Goal: Task Accomplishment & Management: Complete application form

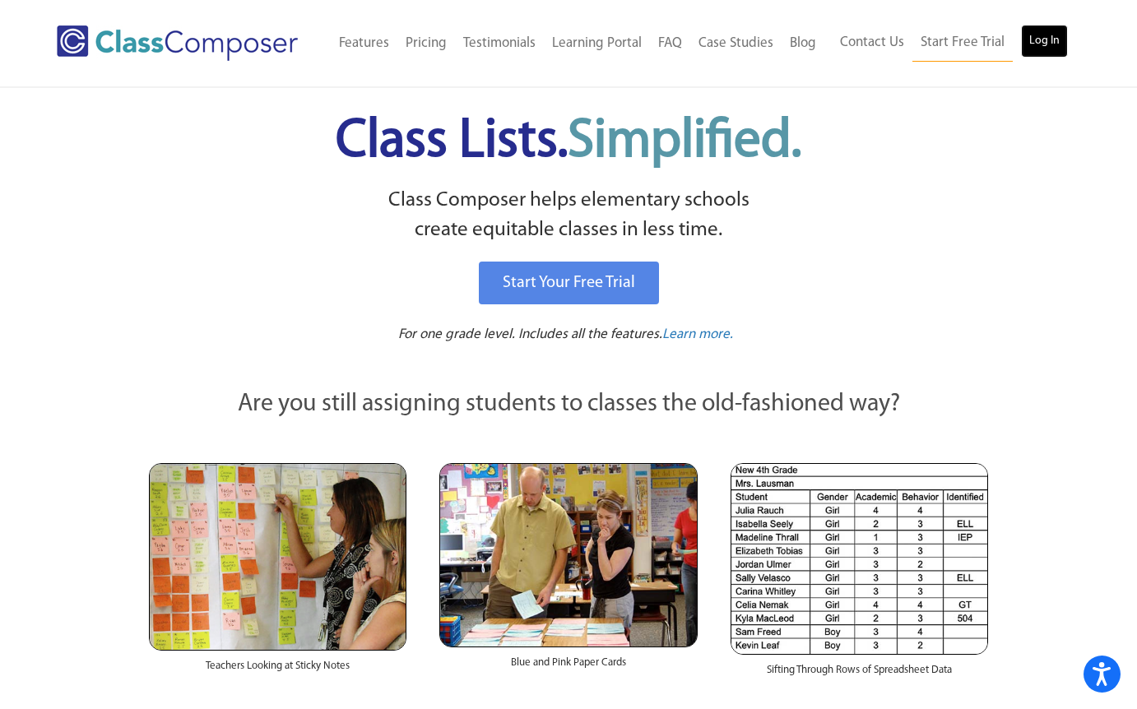
click at [1039, 41] on link "Log In" at bounding box center [1044, 41] width 47 height 33
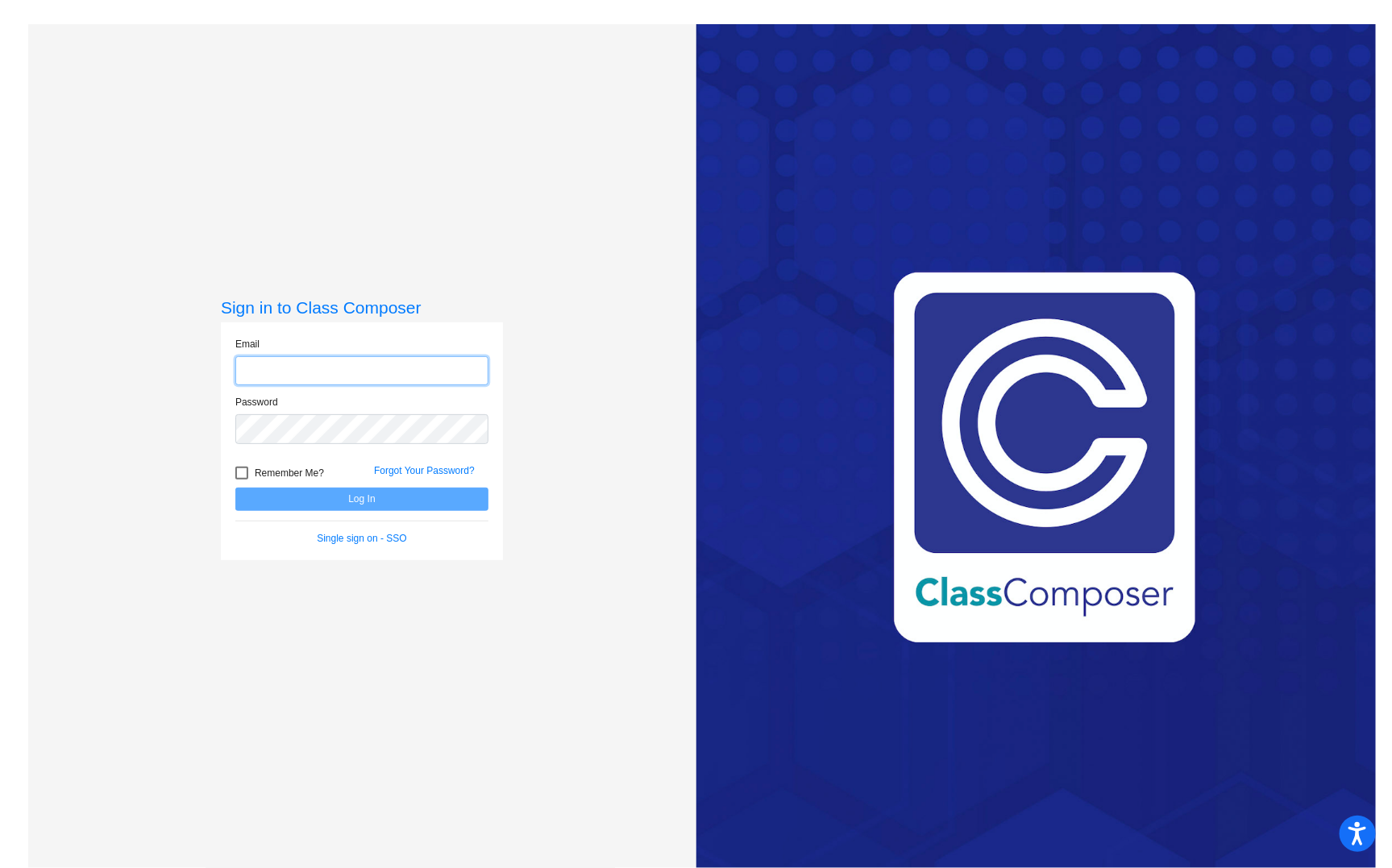
type input "wendie.hauschild@svusd.org"
click at [371, 501] on button "Log In" at bounding box center [361, 500] width 253 height 24
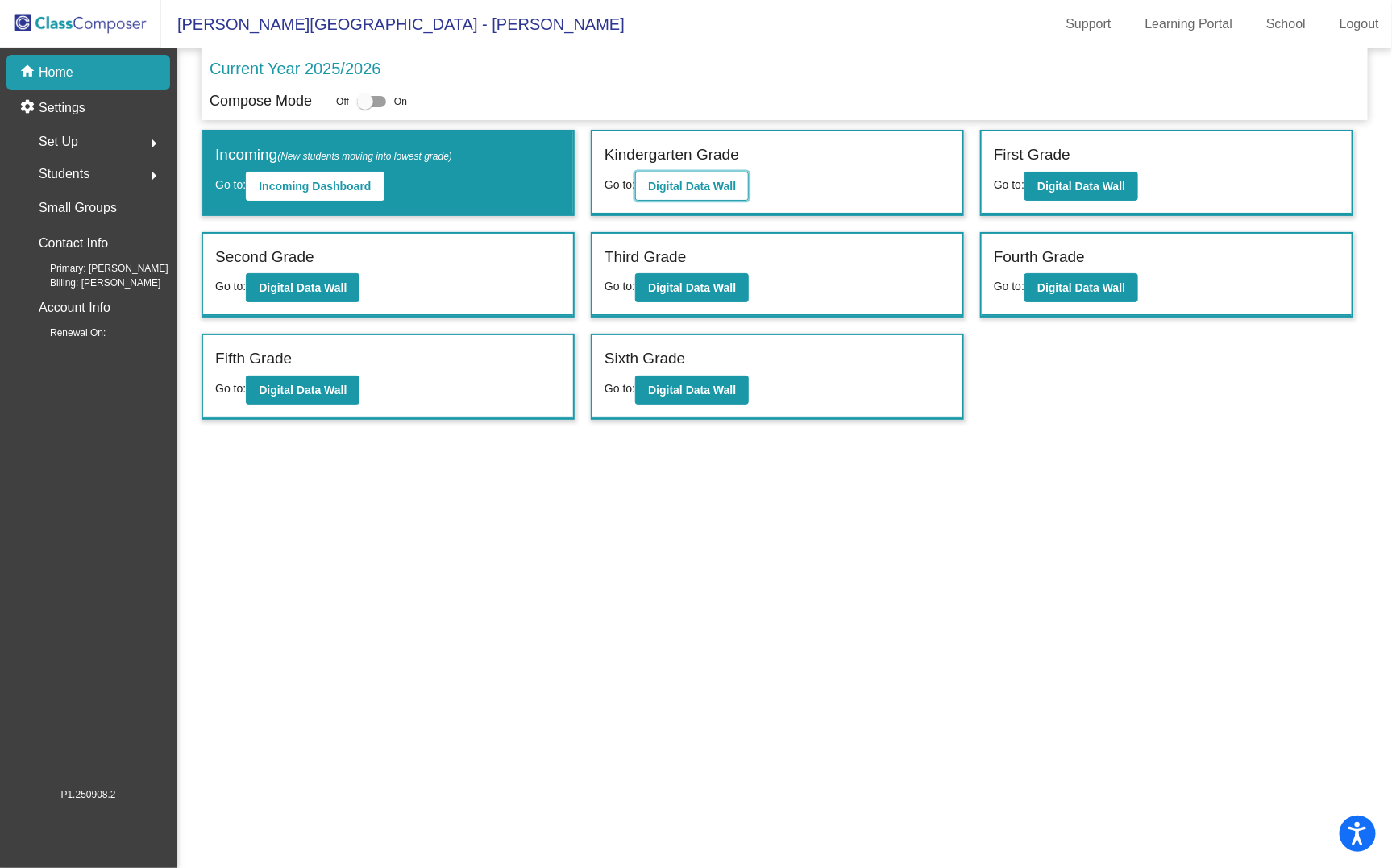
click at [690, 189] on b "Digital Data Wall" at bounding box center [693, 186] width 88 height 13
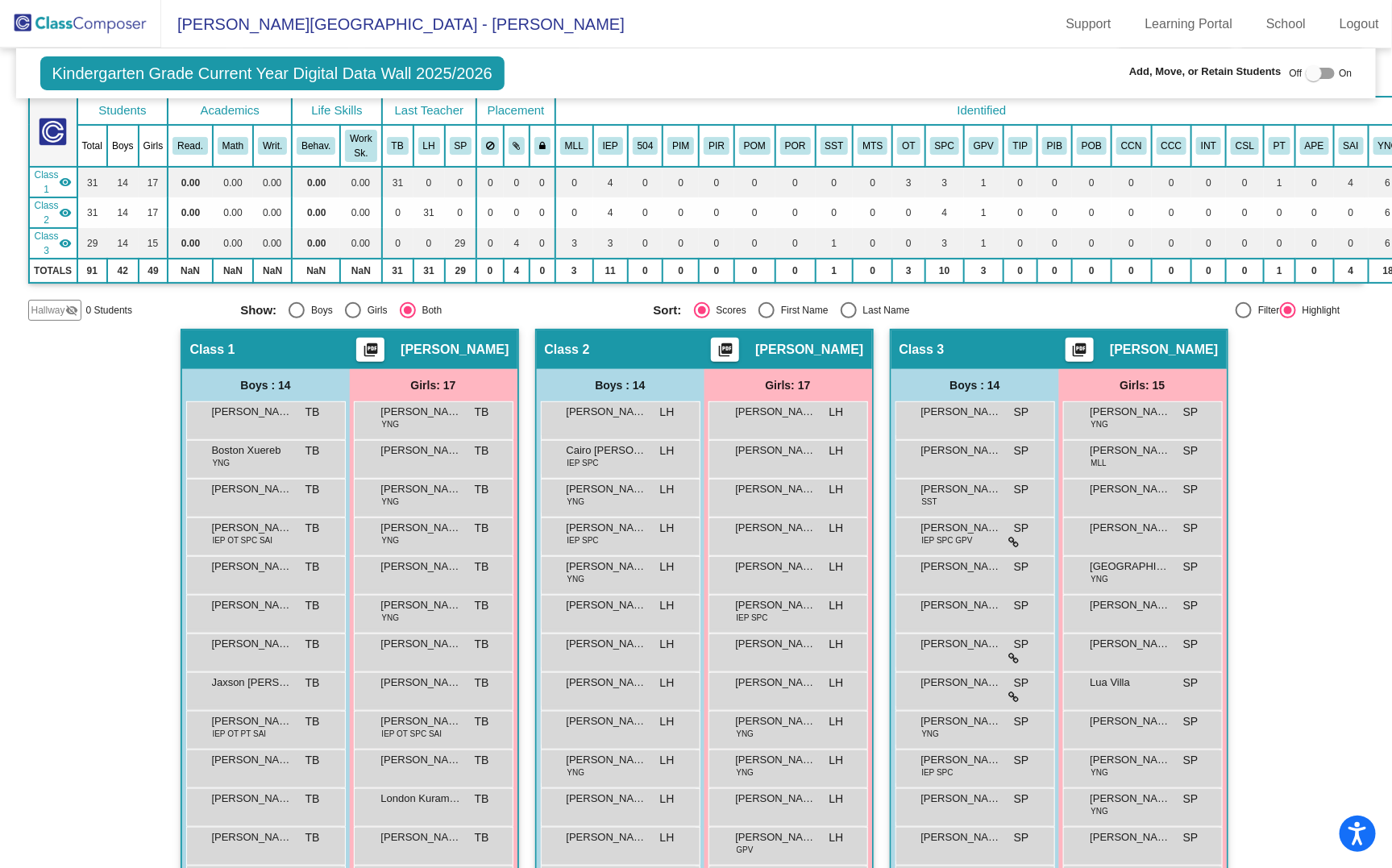
scroll to position [103, 0]
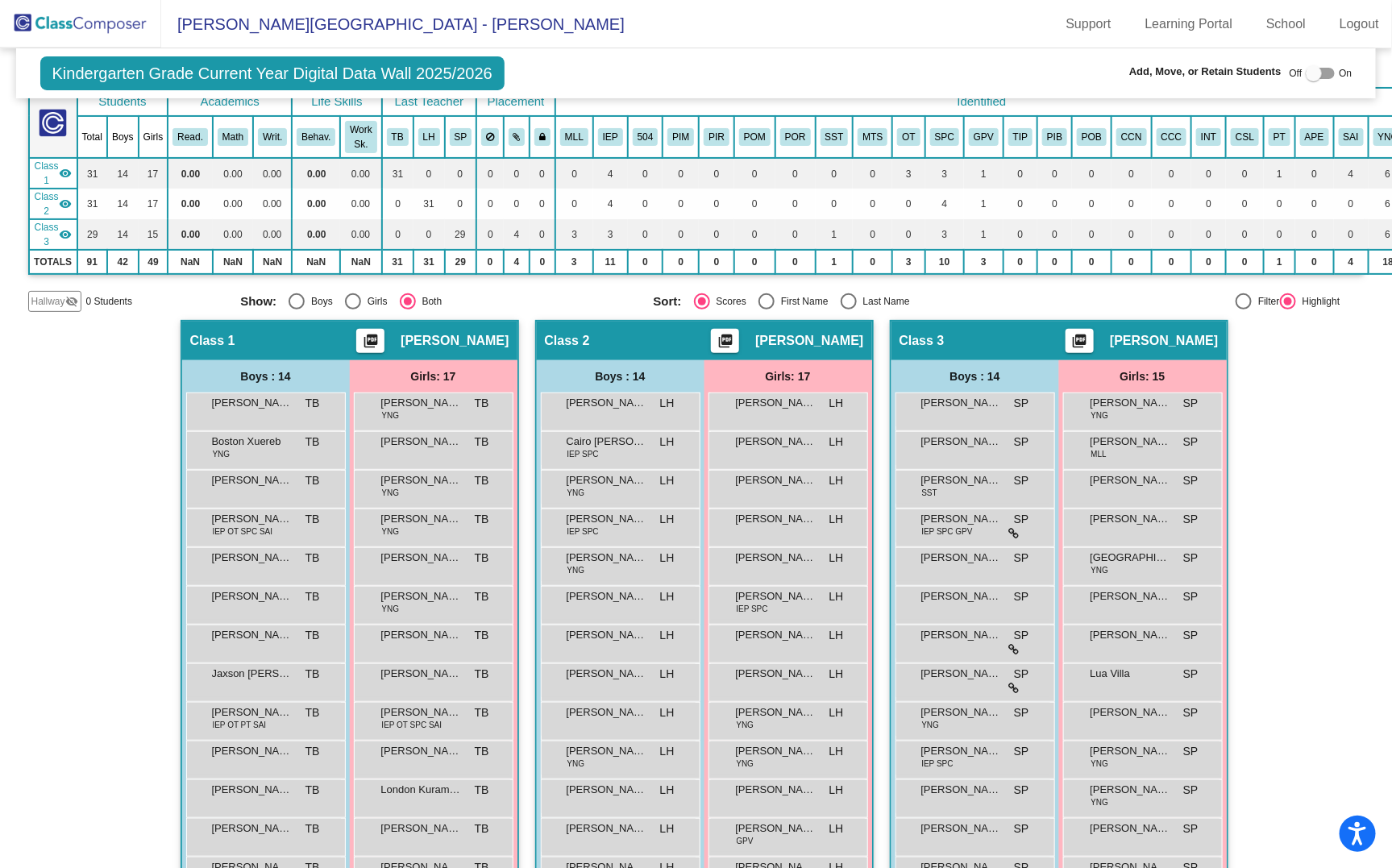
click at [57, 302] on span "Hallway" at bounding box center [48, 301] width 34 height 15
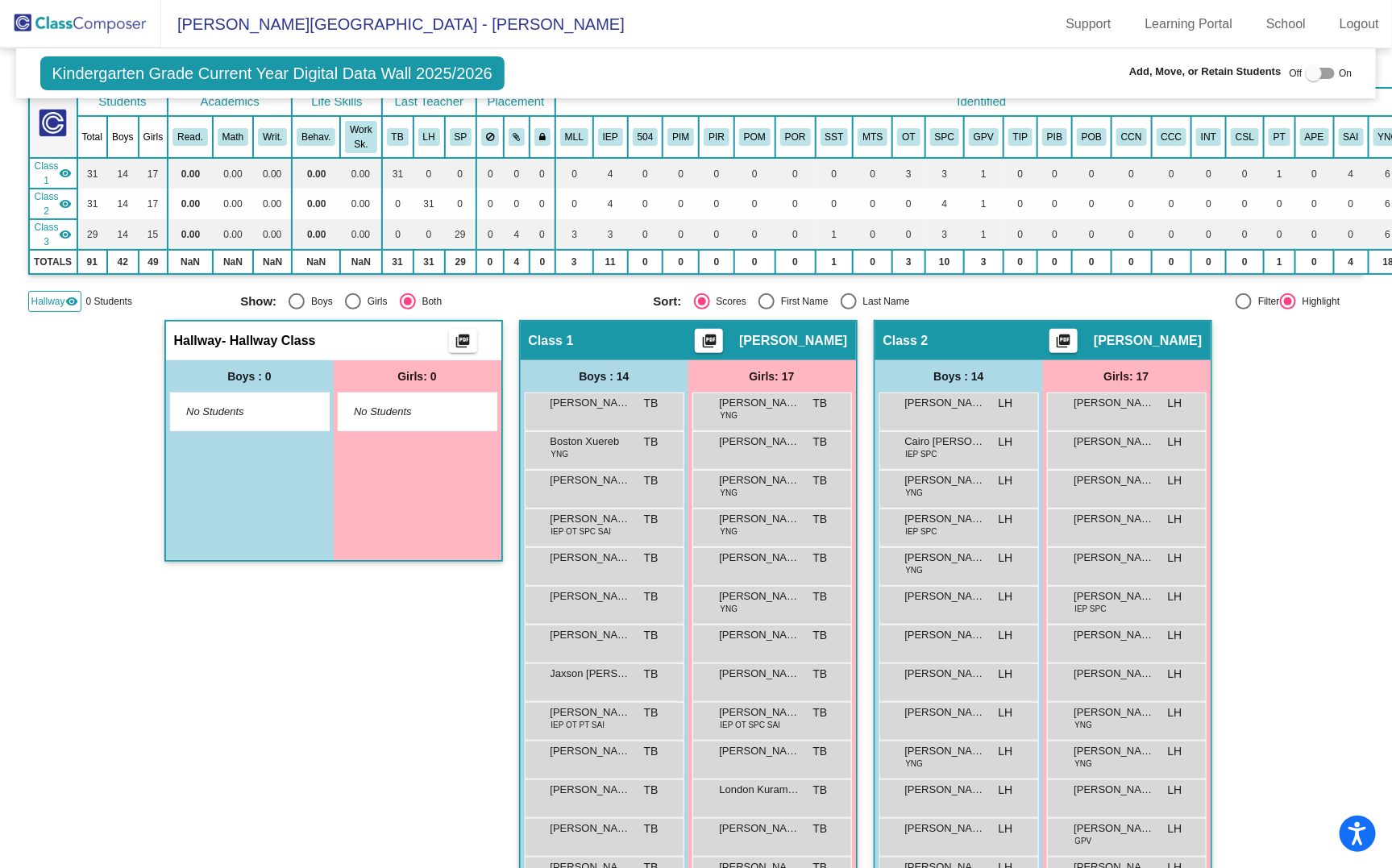
click at [248, 344] on span "- Hallway Class" at bounding box center [268, 341] width 94 height 16
click at [121, 29] on img at bounding box center [80, 24] width 162 height 48
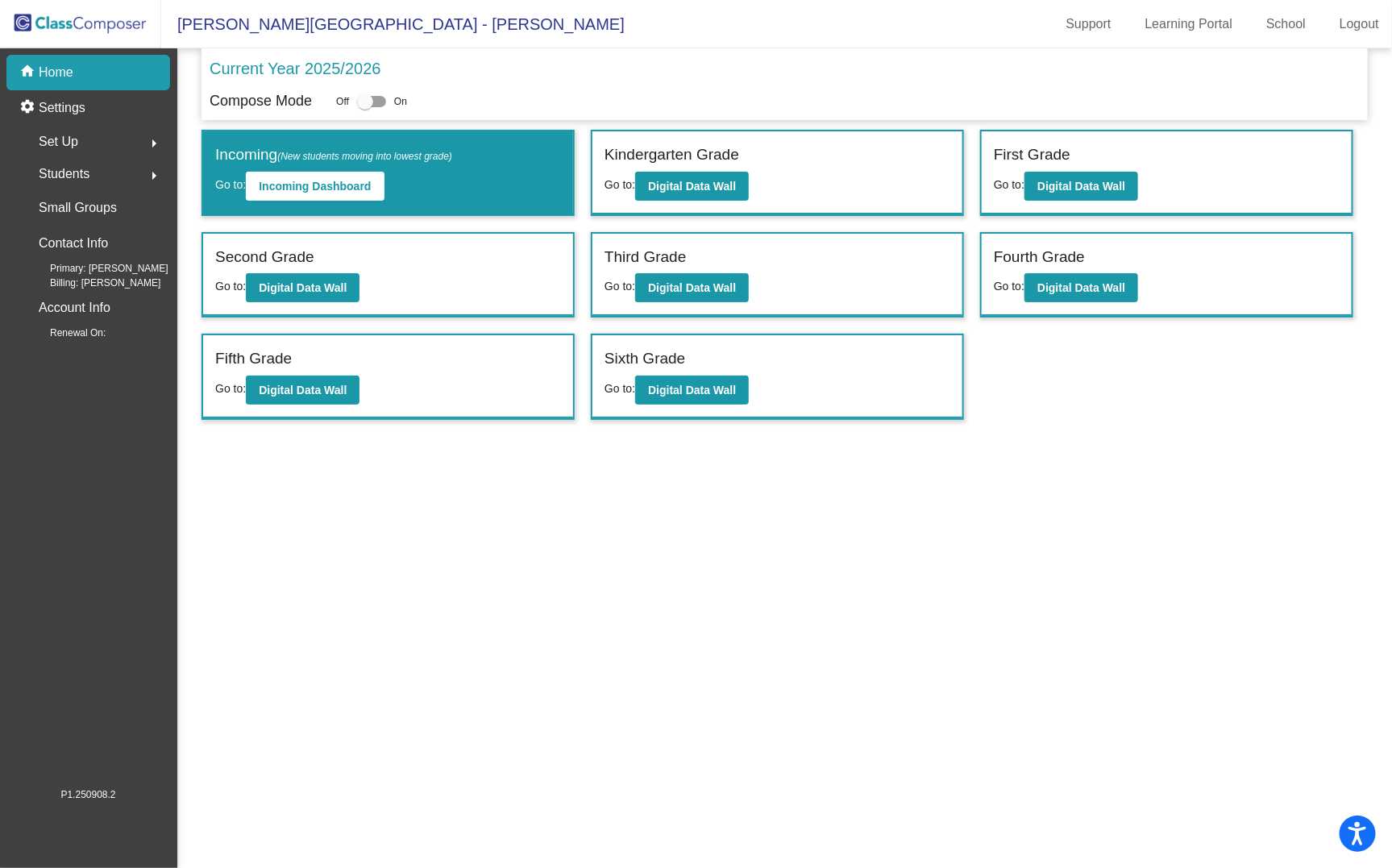
click at [371, 103] on div at bounding box center [365, 101] width 16 height 16
click at [365, 107] on input "checkbox" at bounding box center [364, 107] width 1 height 1
checkbox input "true"
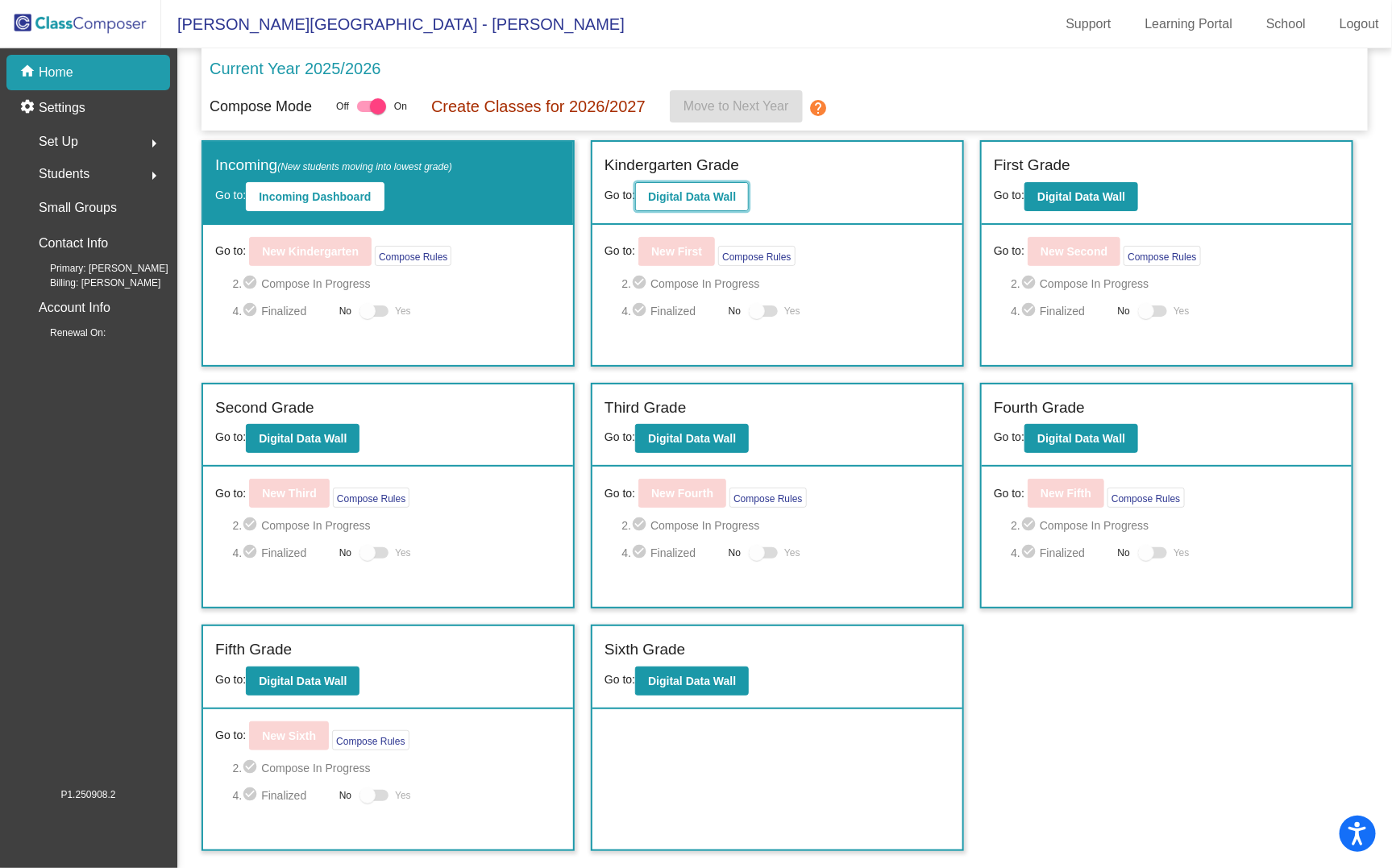
click at [712, 204] on button "Digital Data Wall" at bounding box center [693, 197] width 114 height 29
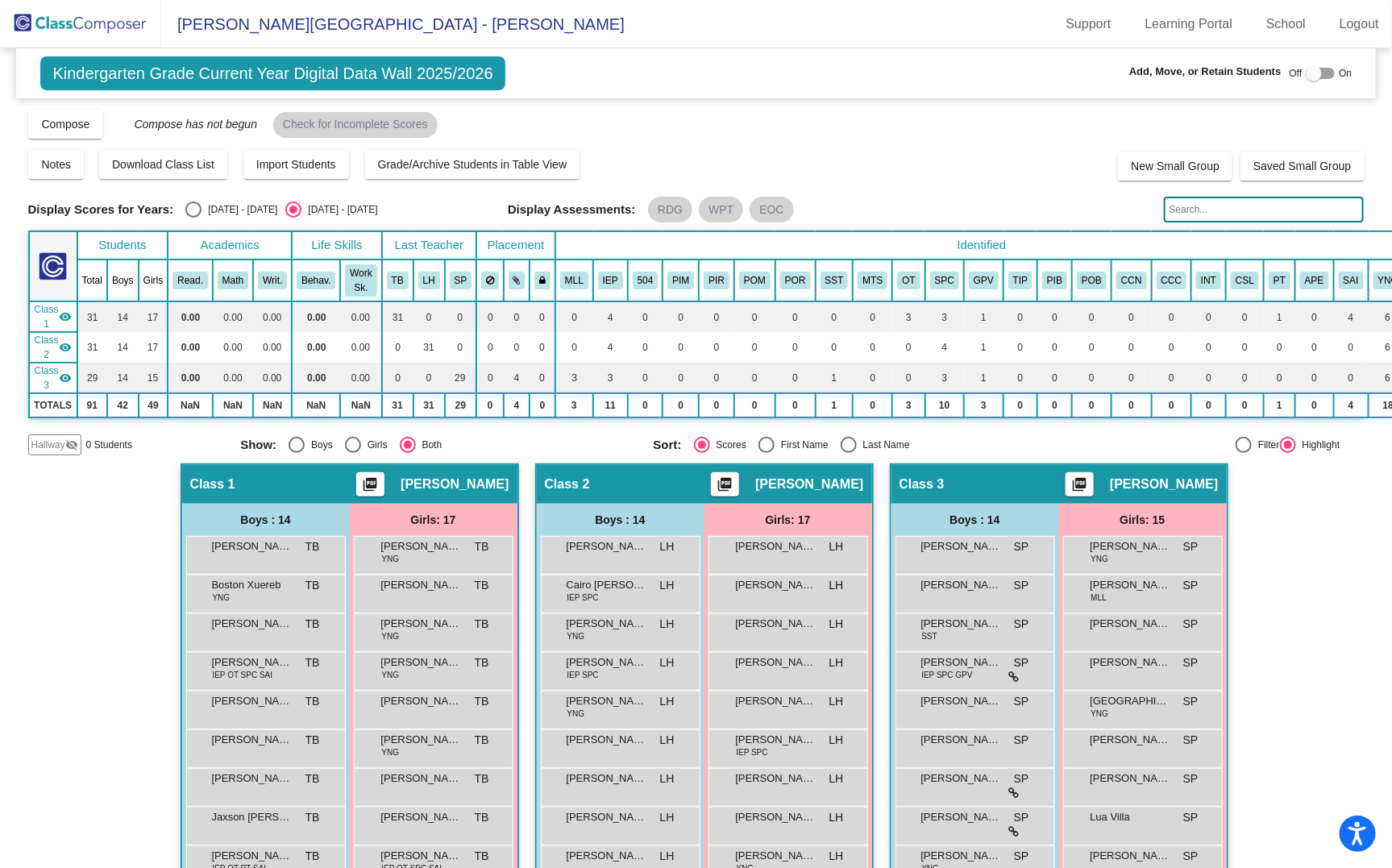
click at [50, 449] on span "Hallway" at bounding box center [48, 445] width 34 height 15
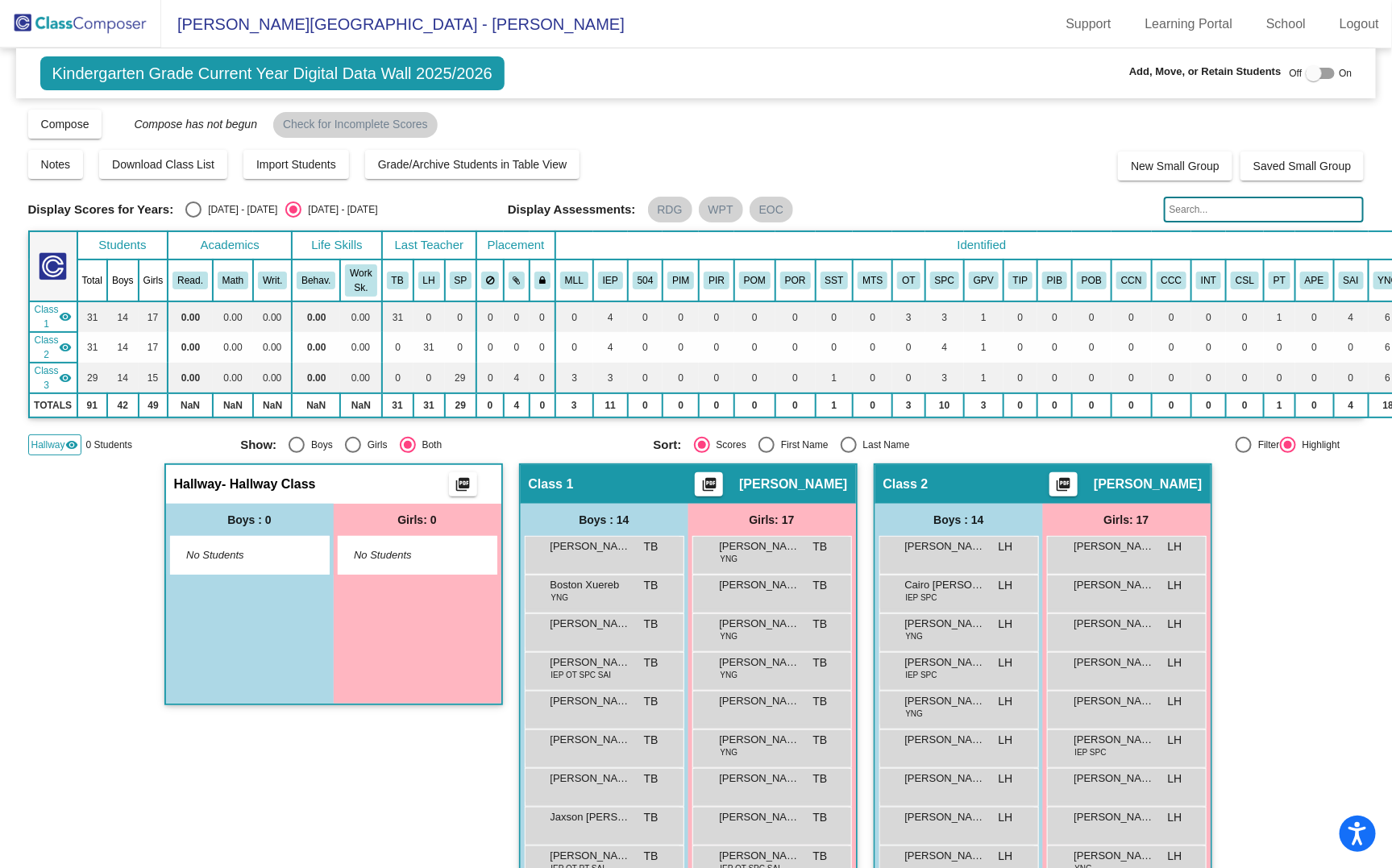
click at [265, 490] on div "Hallway - Hallway Class picture_as_pdf" at bounding box center [334, 485] width 335 height 39
click at [93, 24] on img at bounding box center [80, 24] width 162 height 48
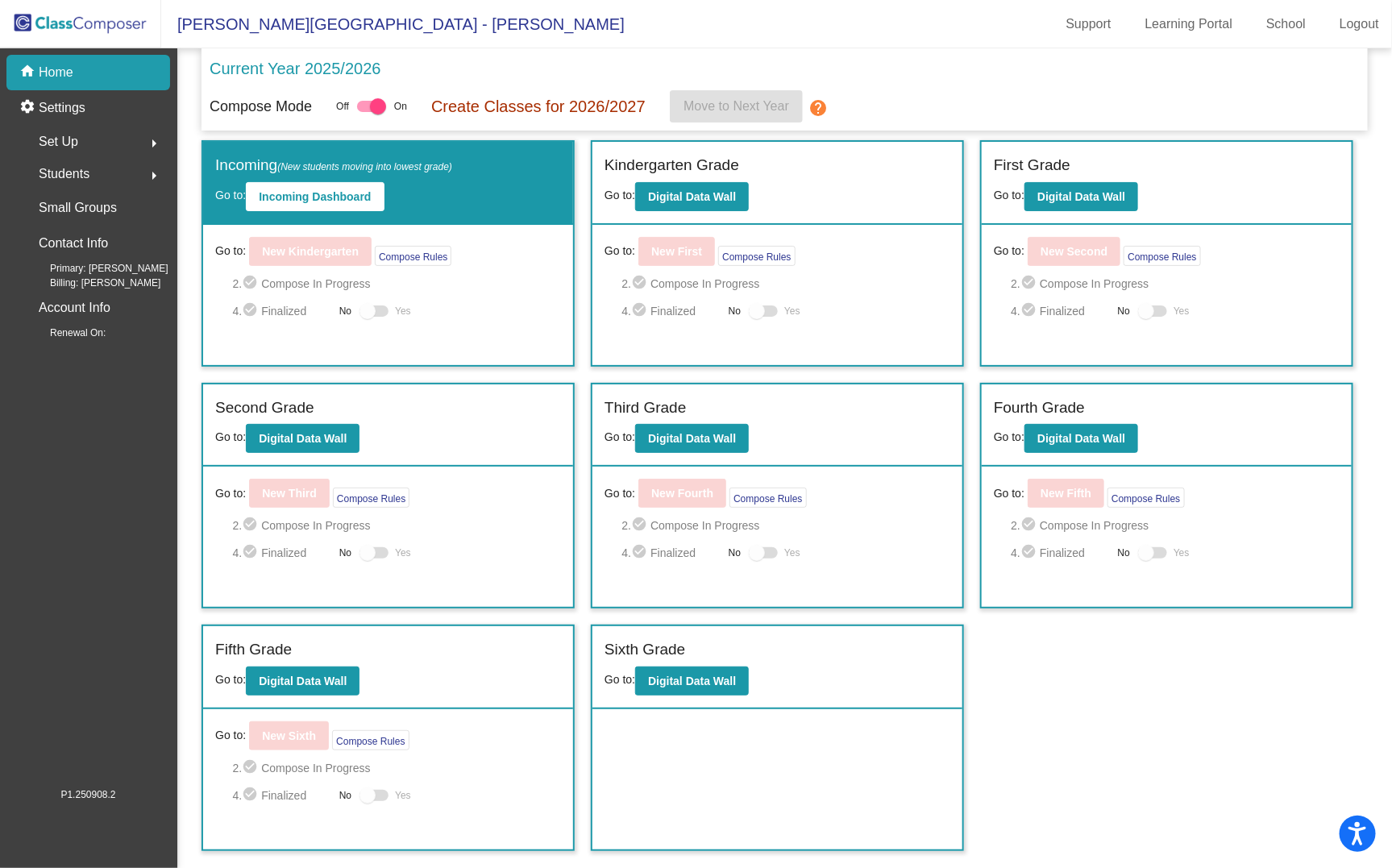
click at [593, 113] on p "Create Classes for 2026/2027" at bounding box center [538, 106] width 215 height 24
click at [380, 104] on div at bounding box center [378, 106] width 16 height 16
click at [365, 112] on input "checkbox" at bounding box center [364, 112] width 1 height 1
checkbox input "false"
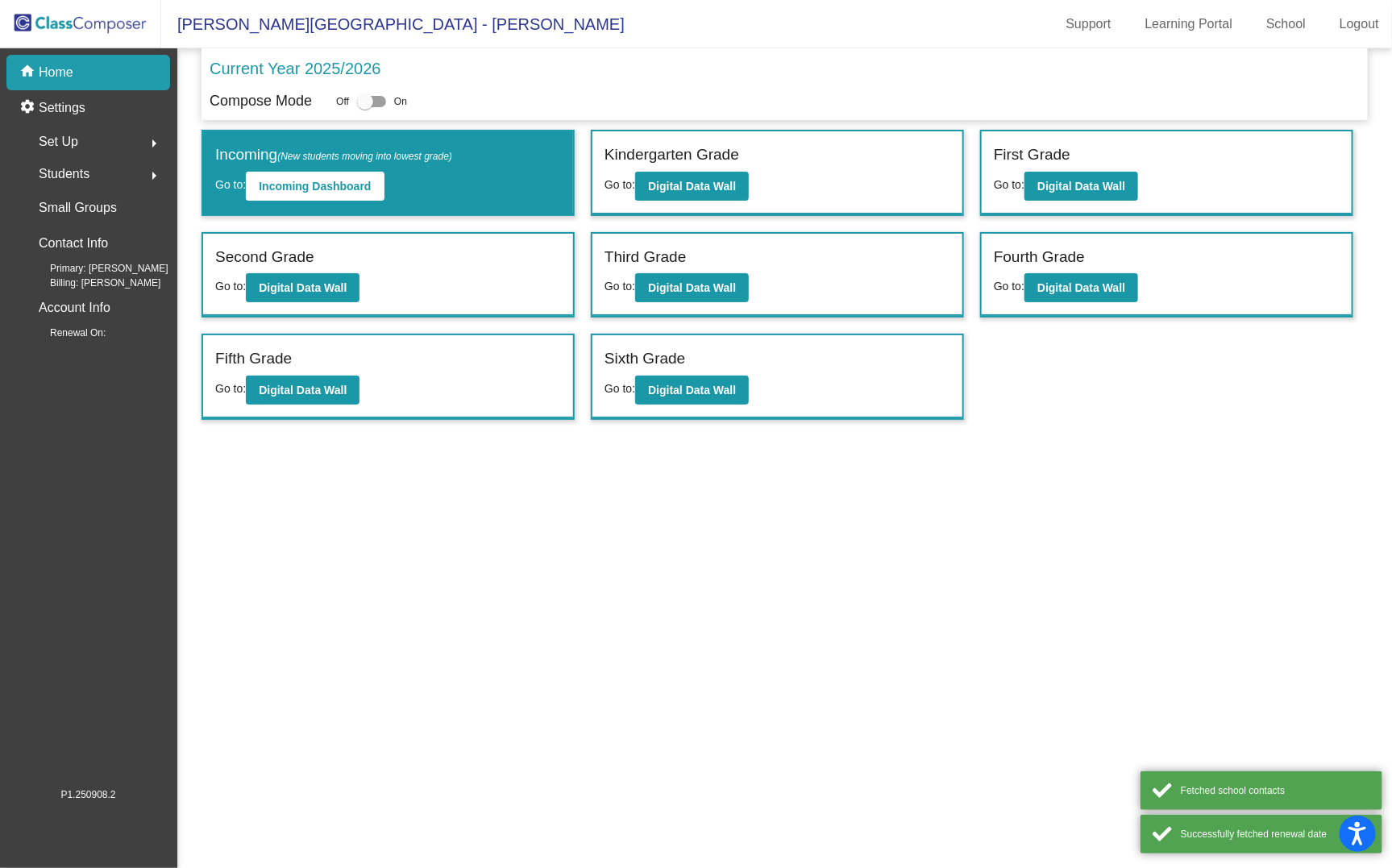
click at [102, 20] on img at bounding box center [80, 24] width 162 height 48
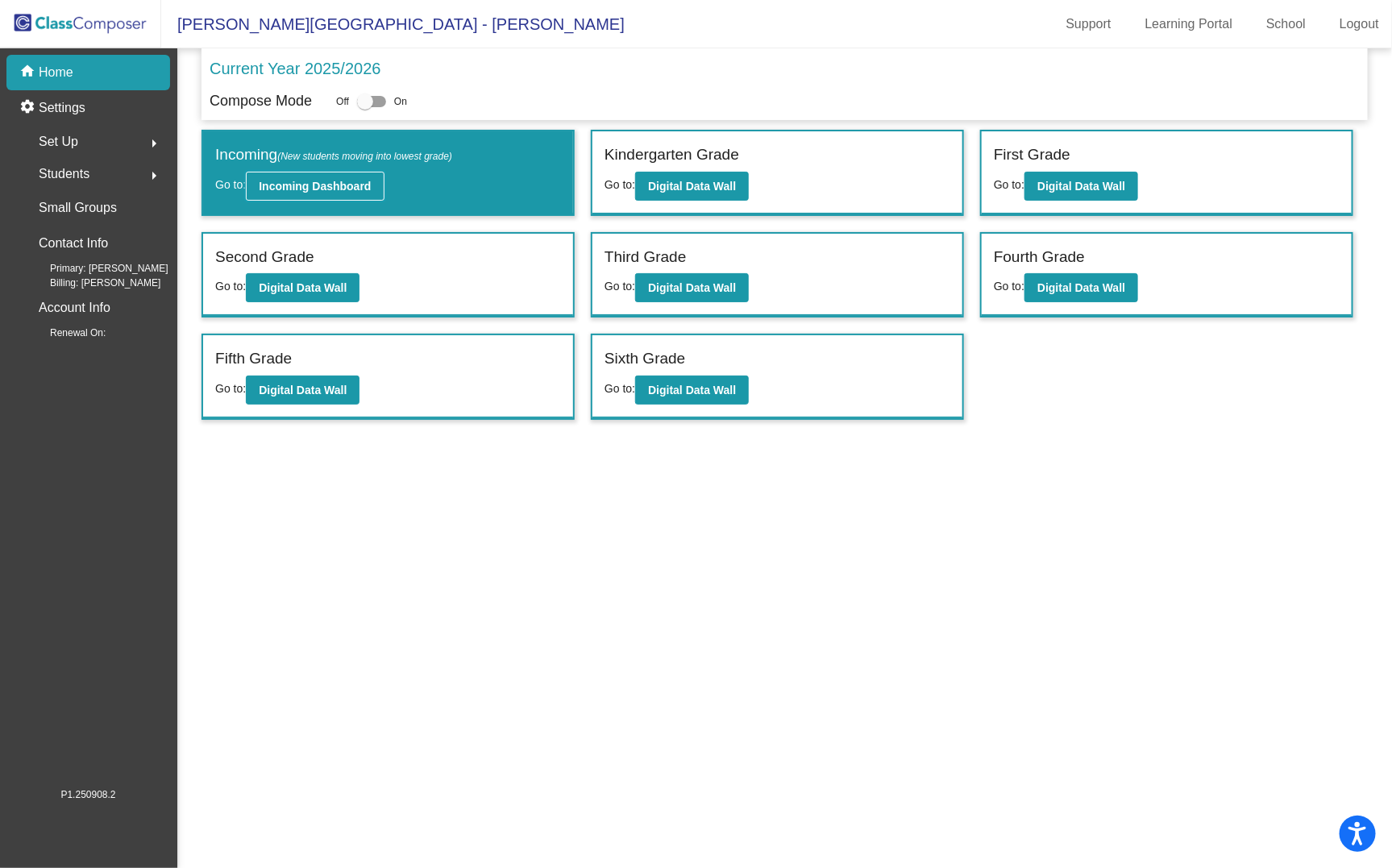
click at [330, 190] on b "Incoming Dashboard" at bounding box center [314, 186] width 112 height 13
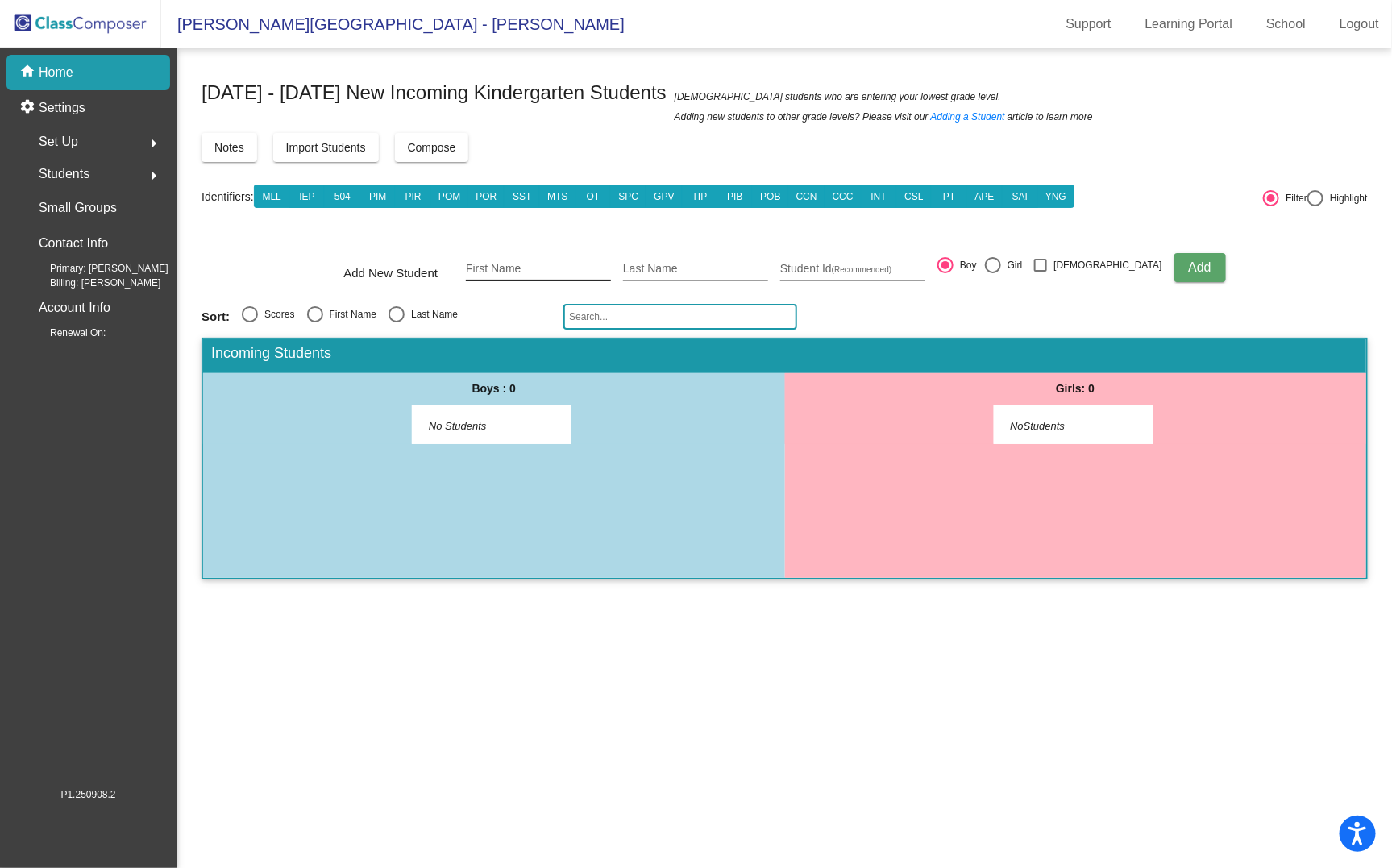
click at [576, 269] on input "First Name" at bounding box center [539, 268] width 145 height 13
type input "Max"
click at [736, 265] on input "Last Name" at bounding box center [696, 268] width 145 height 13
type input "Harlin"
click at [907, 266] on input "Student Id (Recommended)" at bounding box center [853, 268] width 145 height 13
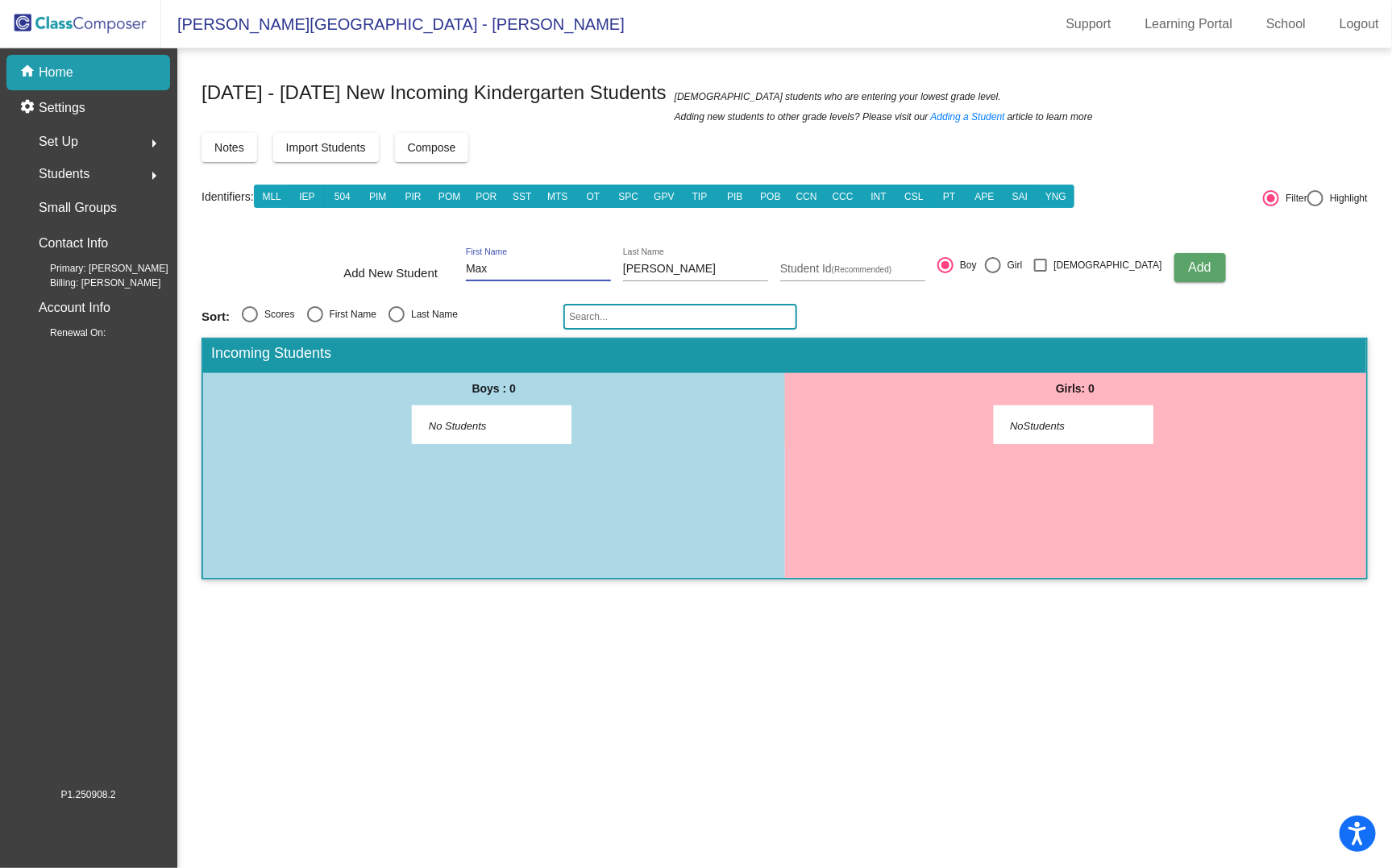
click at [525, 267] on input "Max" at bounding box center [539, 268] width 145 height 13
type input "Maxwell"
click at [878, 270] on input "Student Id (Recommended)" at bounding box center [853, 268] width 145 height 13
type input "923017"
click at [74, 111] on p "Settings" at bounding box center [63, 108] width 47 height 20
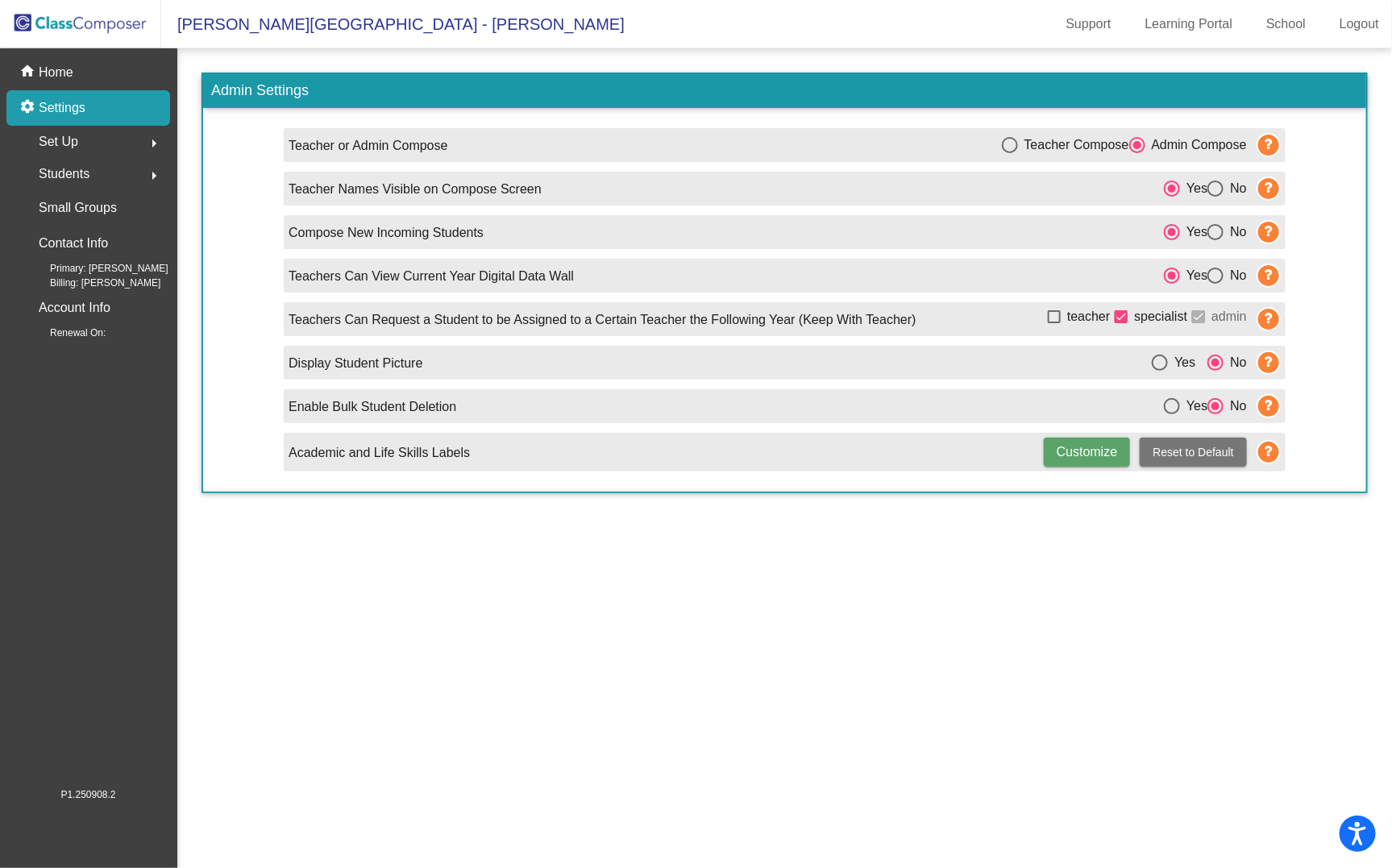
click at [75, 175] on span "Students" at bounding box center [65, 173] width 51 height 23
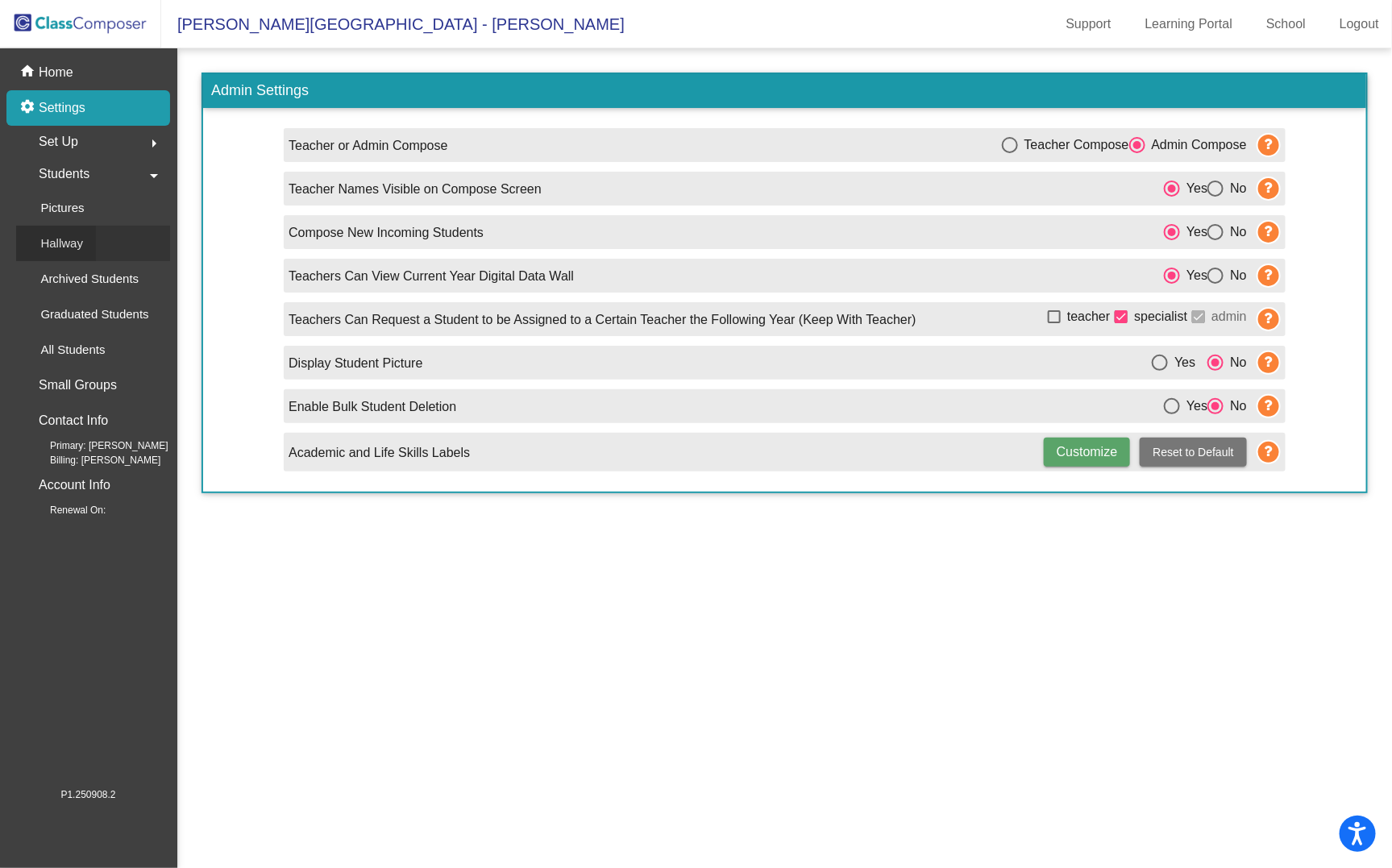
click at [62, 244] on p "Hallway" at bounding box center [62, 244] width 43 height 20
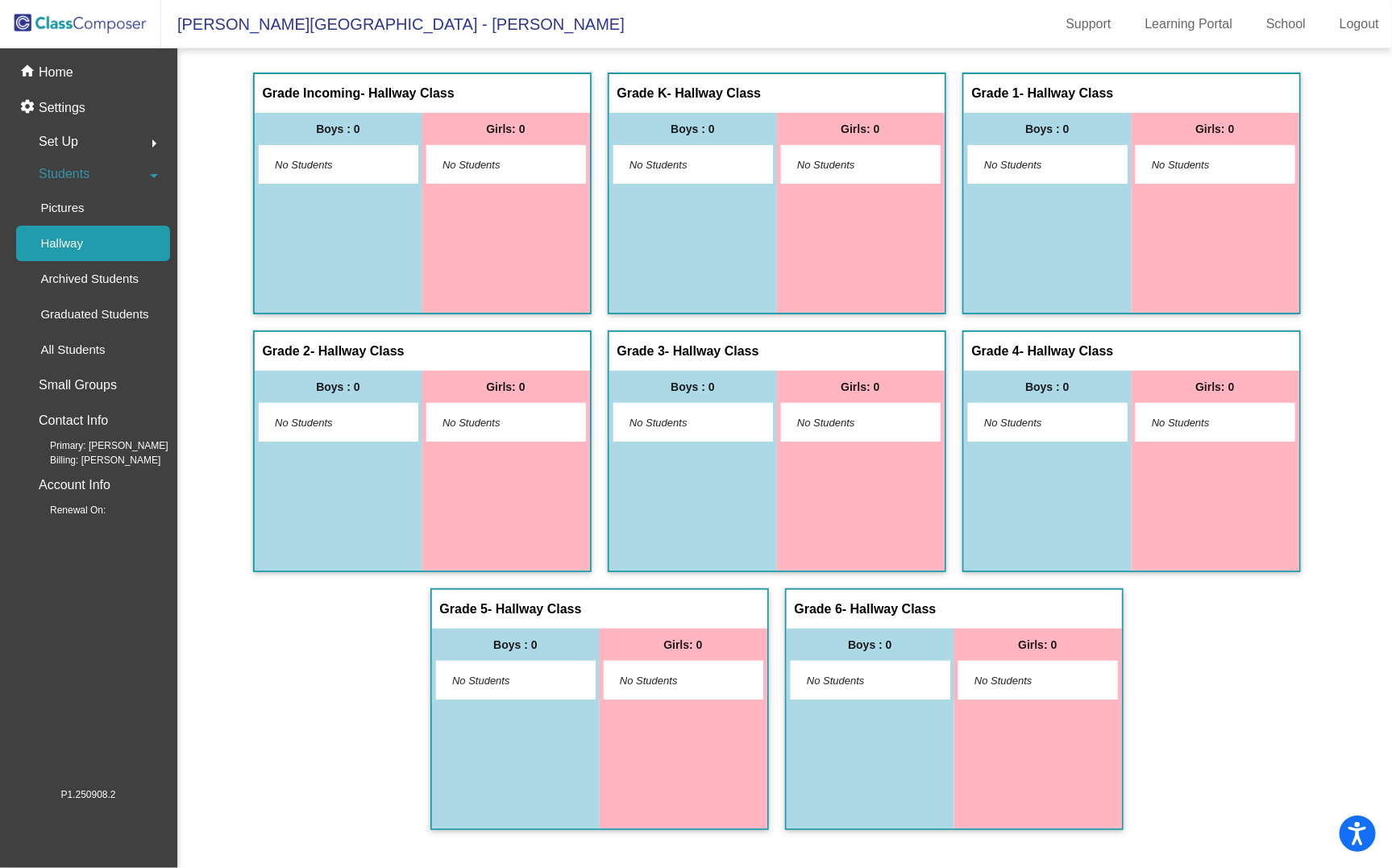
click at [708, 167] on span "No Students" at bounding box center [680, 165] width 101 height 16
click at [74, 351] on p "All Students" at bounding box center [72, 350] width 65 height 20
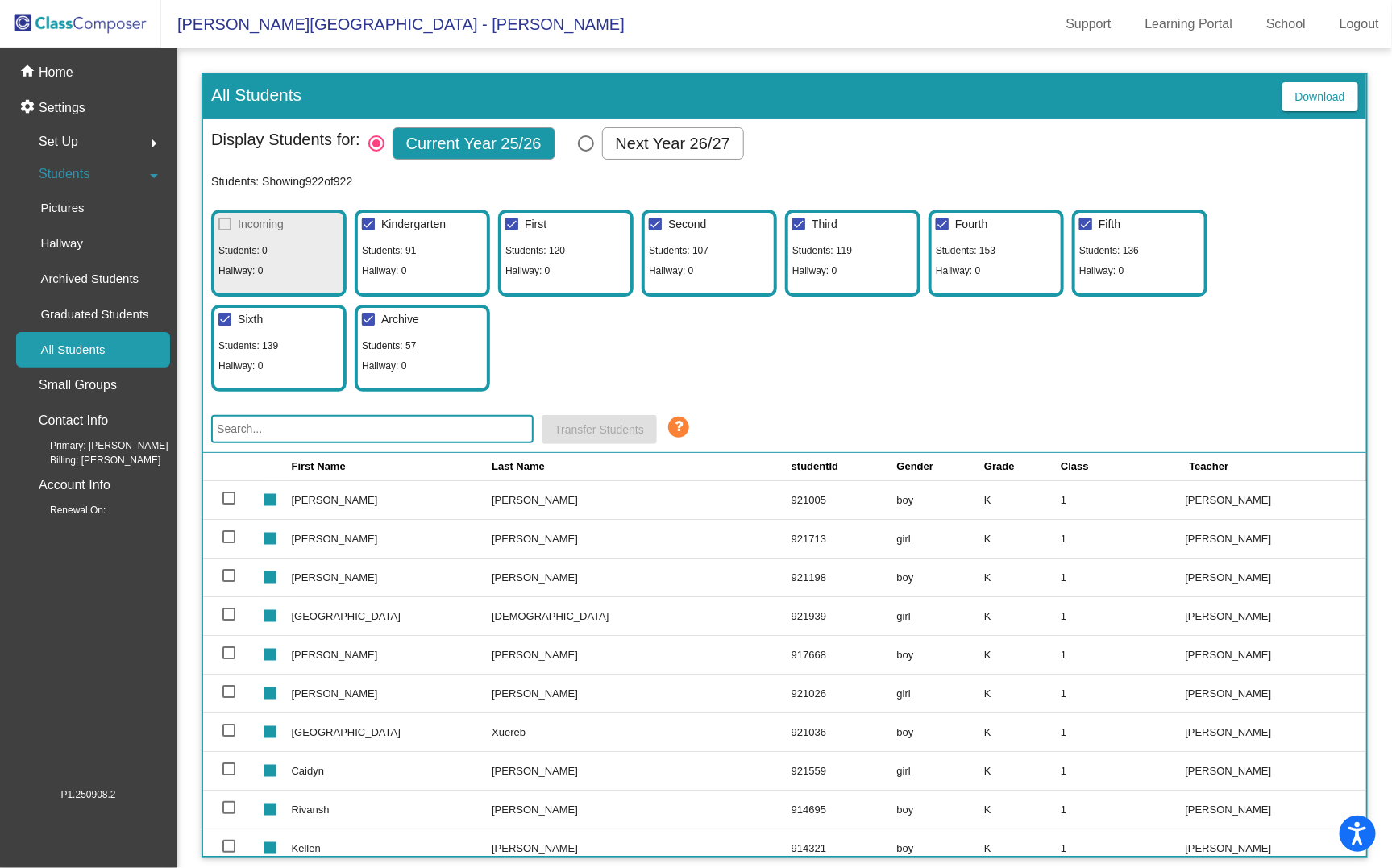
click at [60, 180] on span "Students" at bounding box center [65, 173] width 51 height 23
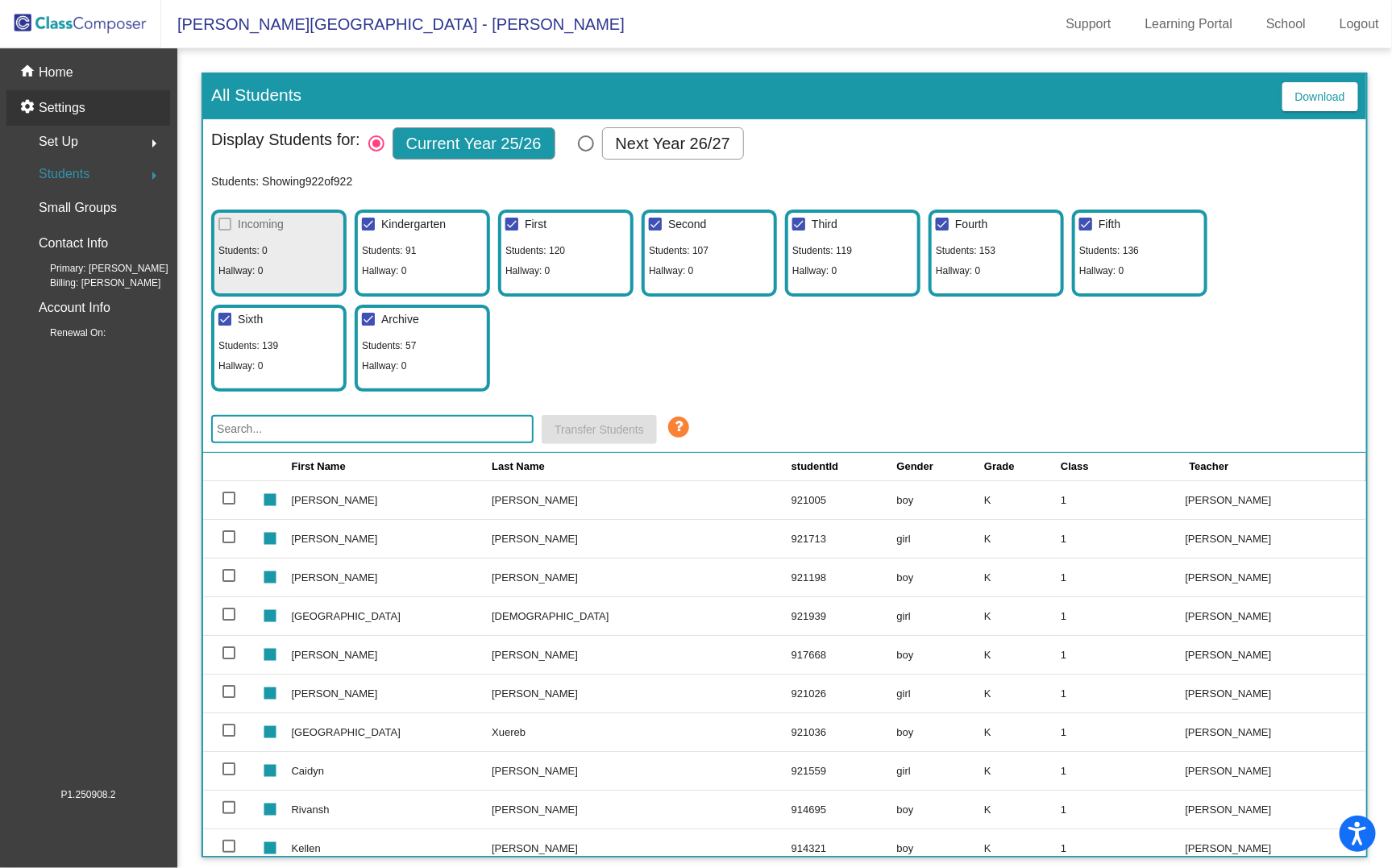
click at [61, 106] on p "Settings" at bounding box center [63, 108] width 47 height 20
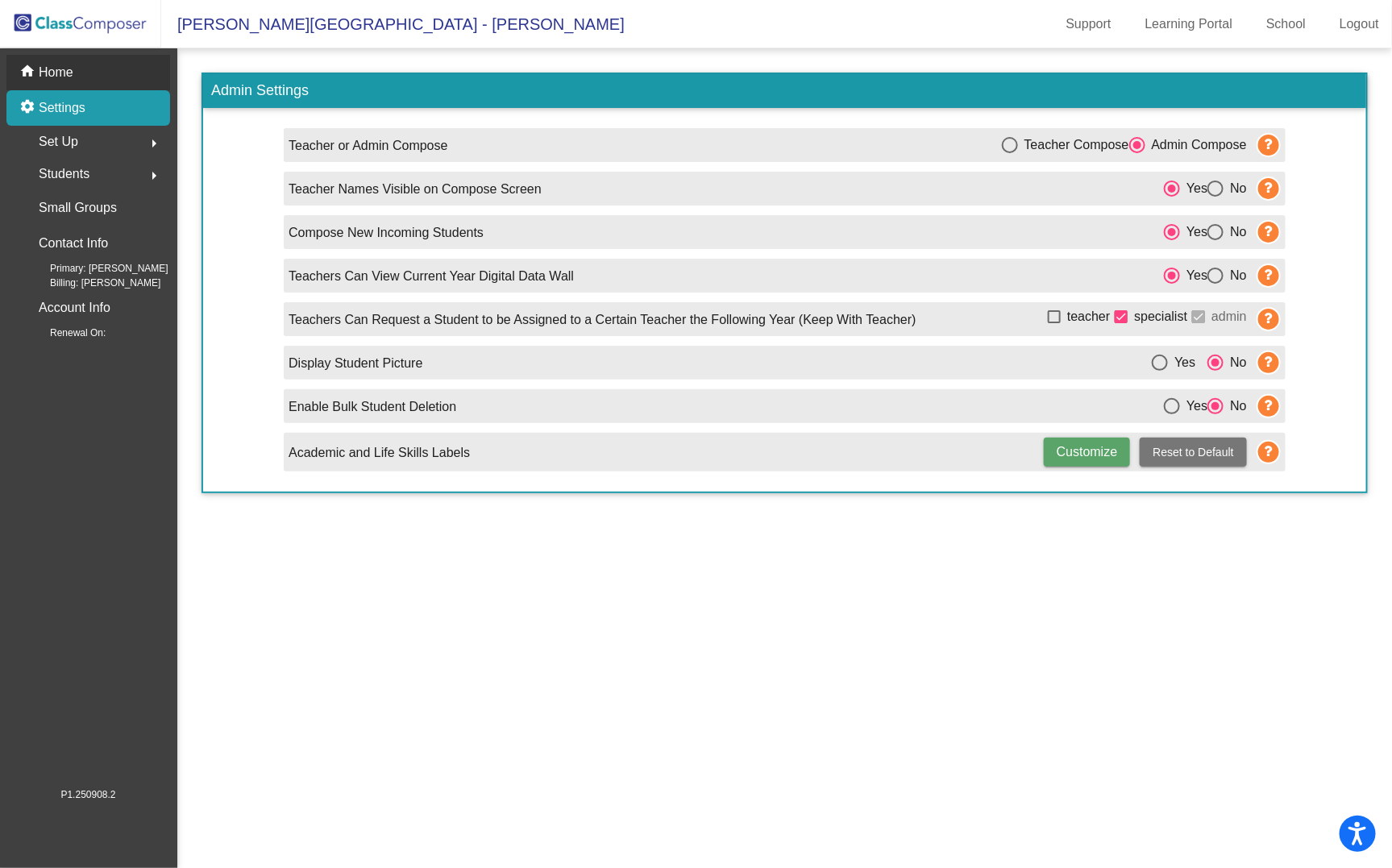
click at [48, 68] on p "Home" at bounding box center [56, 72] width 34 height 20
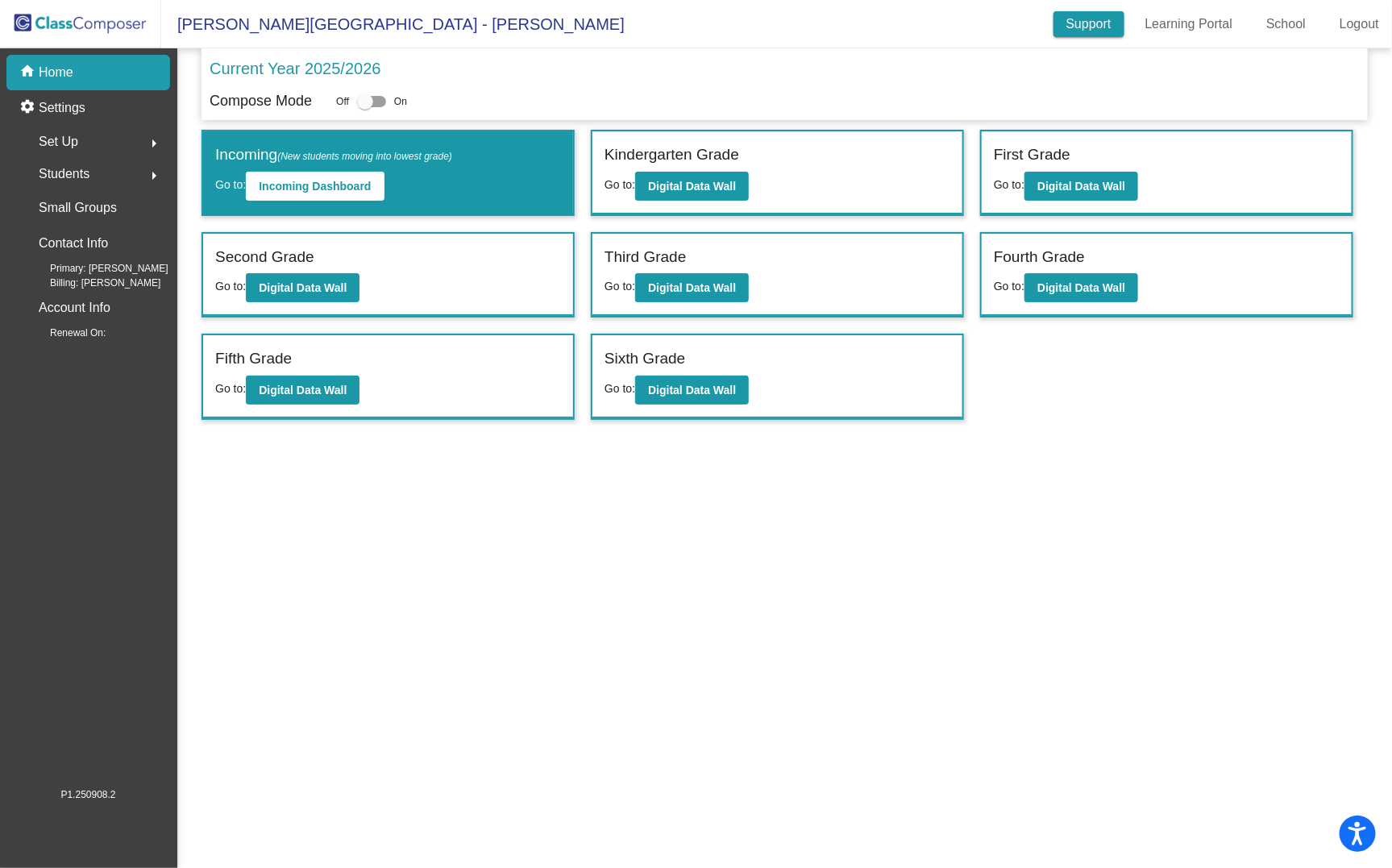
click at [1076, 25] on link "Support" at bounding box center [1089, 24] width 71 height 25
click at [1210, 22] on link "Learning Portal" at bounding box center [1189, 24] width 114 height 25
click at [718, 184] on b "Digital Data Wall" at bounding box center [693, 186] width 88 height 13
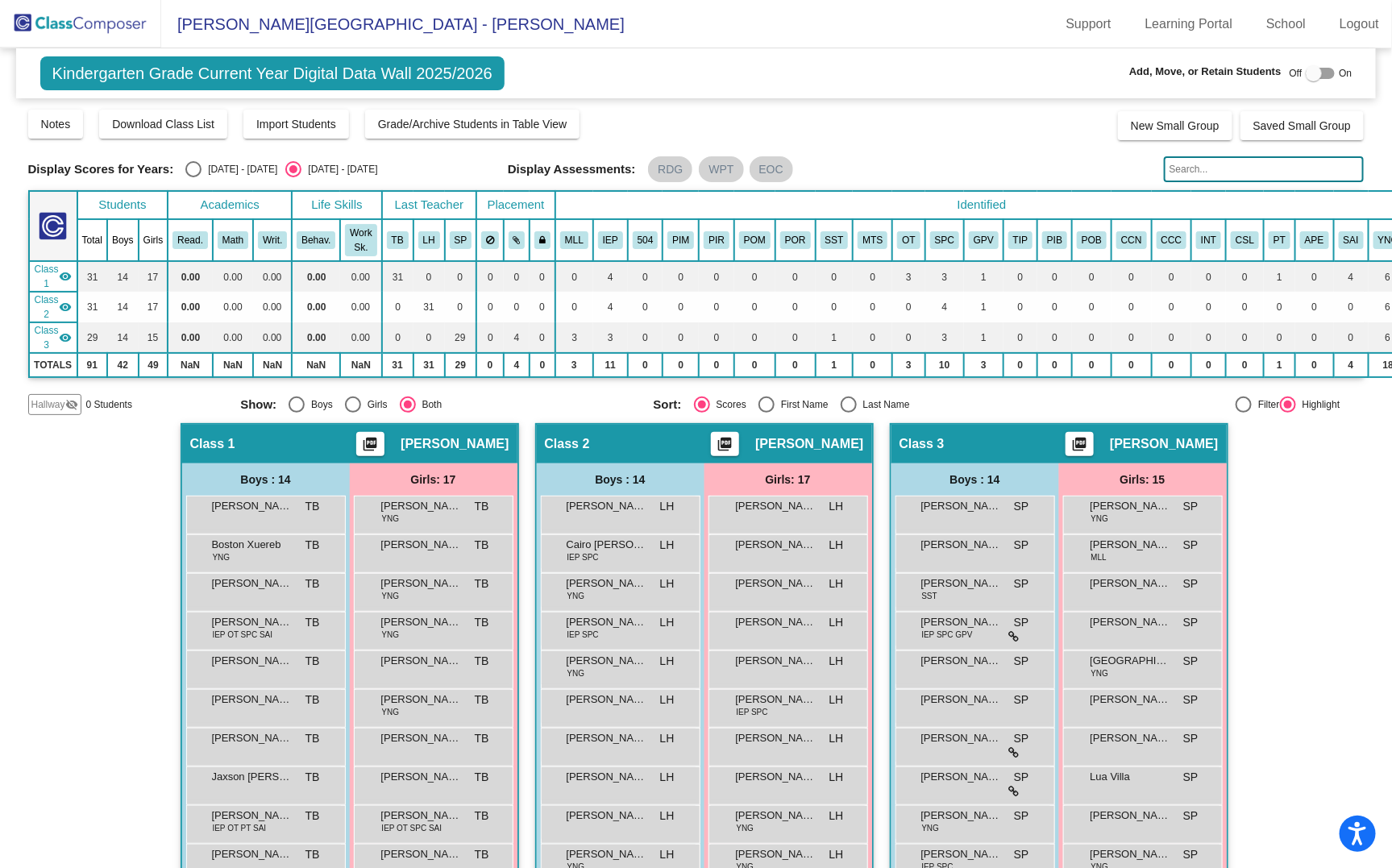
click at [1306, 73] on div at bounding box center [1314, 73] width 16 height 16
checkbox input "true"
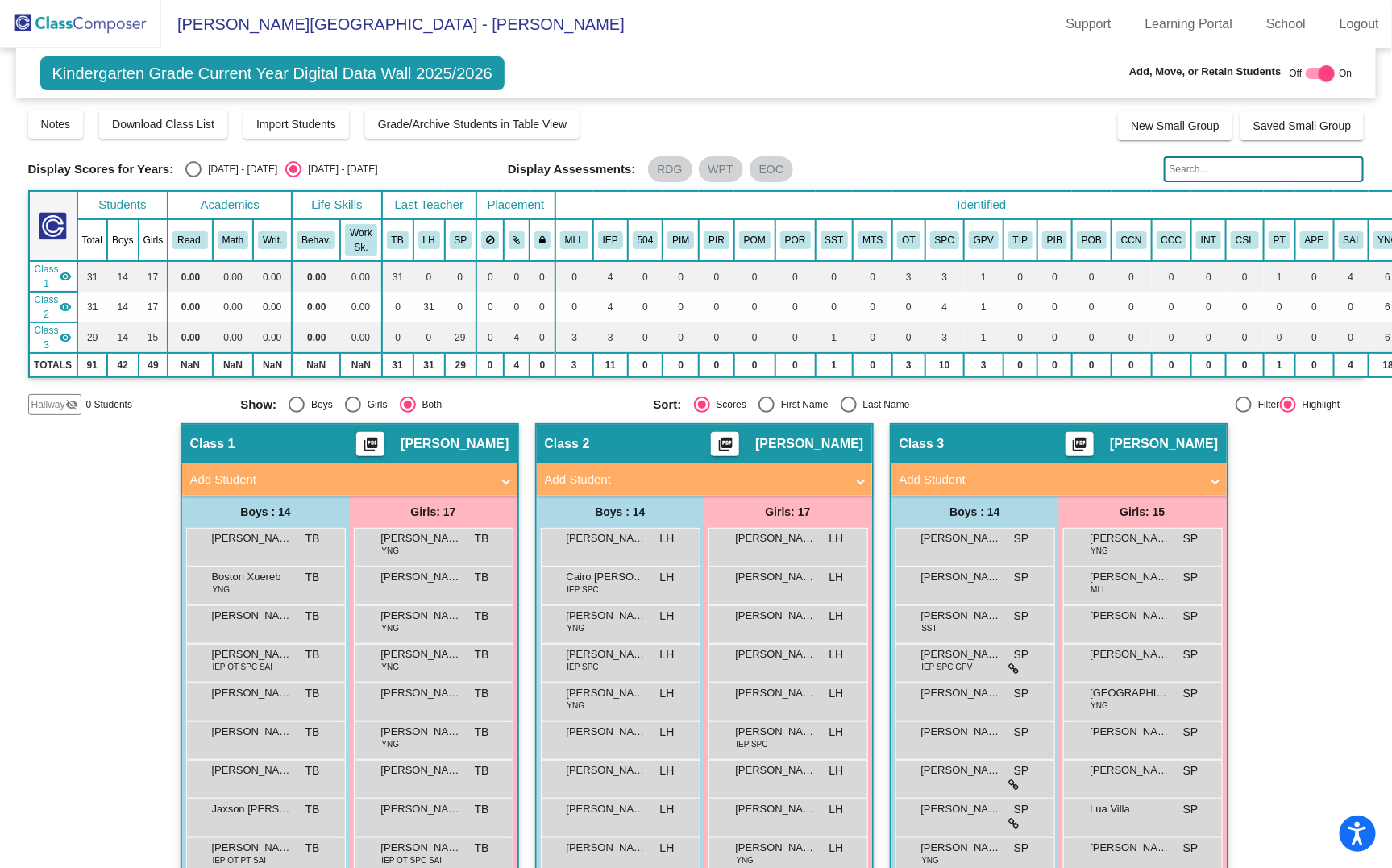
click at [54, 407] on span "Hallway" at bounding box center [48, 405] width 34 height 15
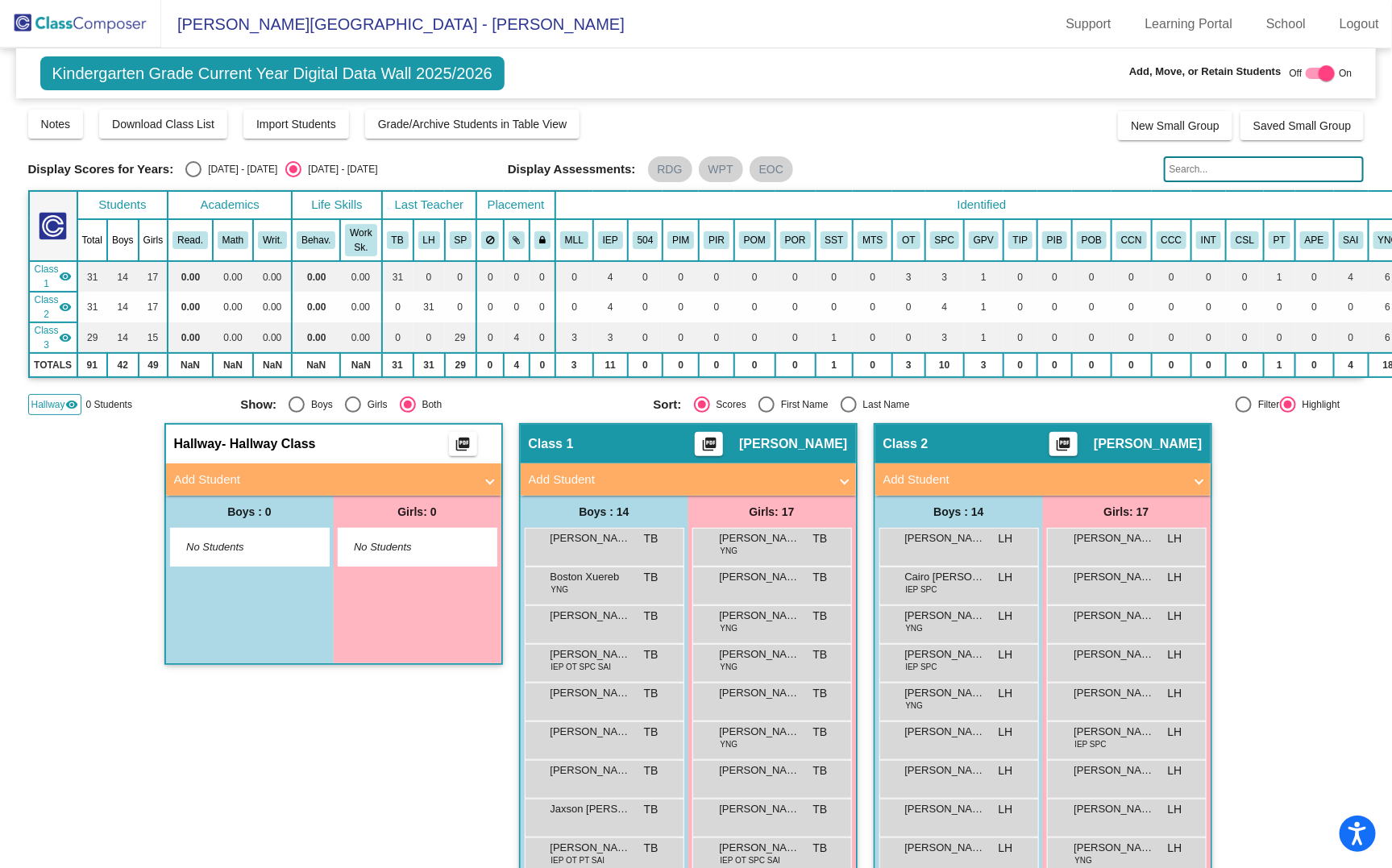
click at [256, 474] on mat-panel-title "Add Student" at bounding box center [324, 480] width 300 height 19
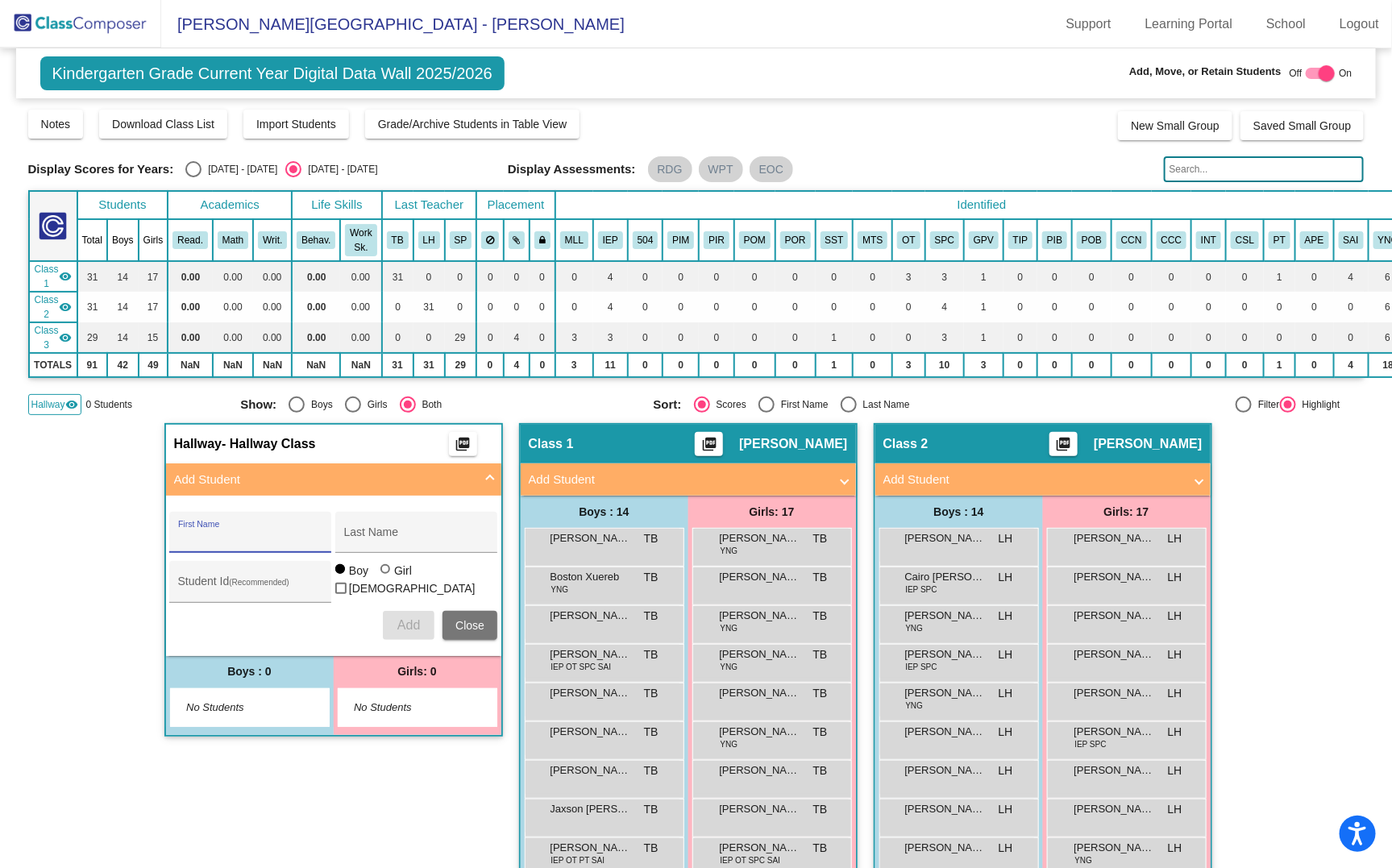
click at [239, 539] on input "First Name" at bounding box center [251, 538] width 145 height 13
type input "Maxwell"
type input "Harlin"
click at [206, 576] on div "Student Id (Recommended)" at bounding box center [251, 587] width 145 height 33
type input "923017"
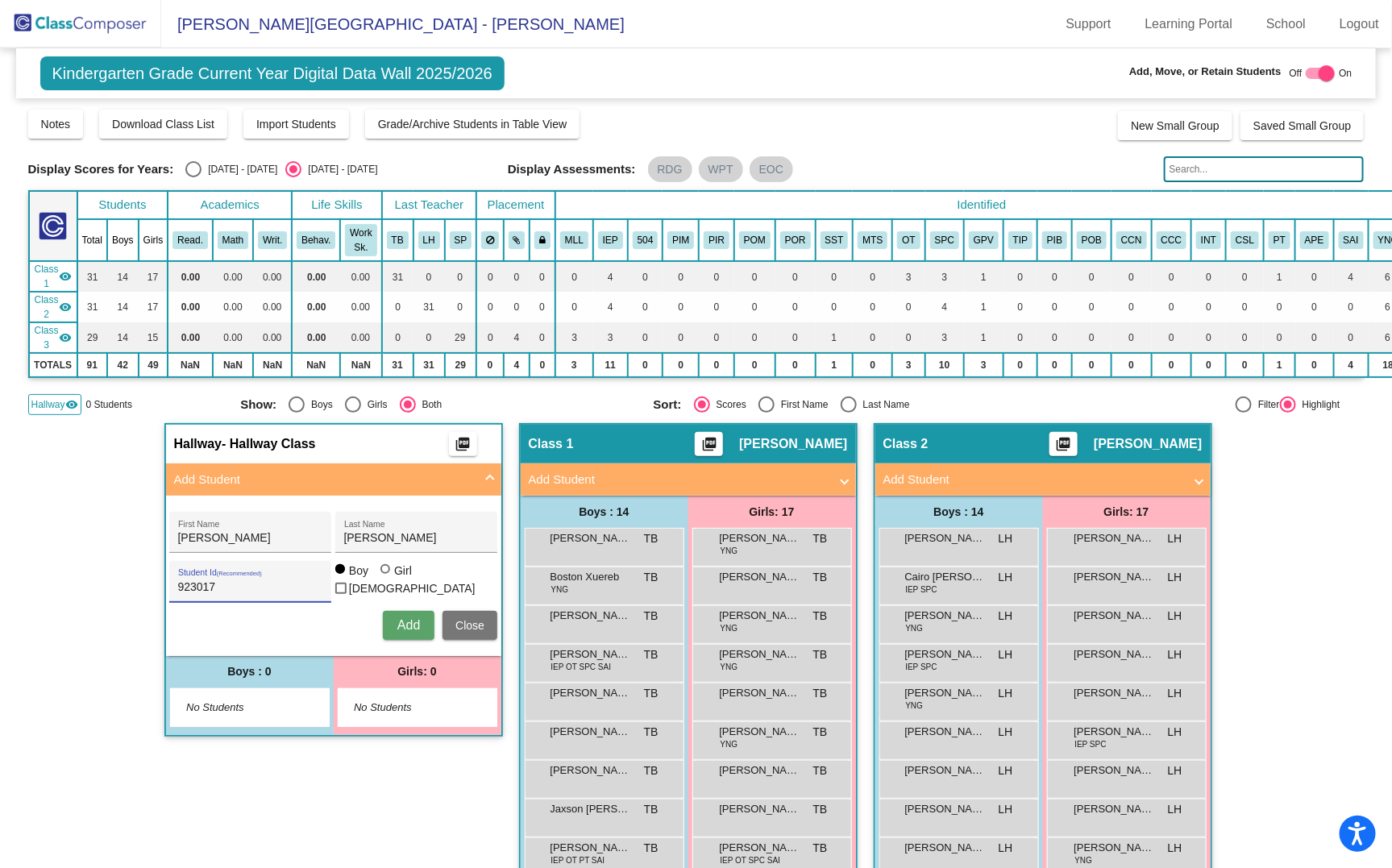
click at [399, 620] on span "Add" at bounding box center [408, 625] width 23 height 14
type input "Madelynn"
type input "Harwell"
click at [233, 585] on input "Student Id (Recommended)" at bounding box center [251, 587] width 145 height 13
type input "923018"
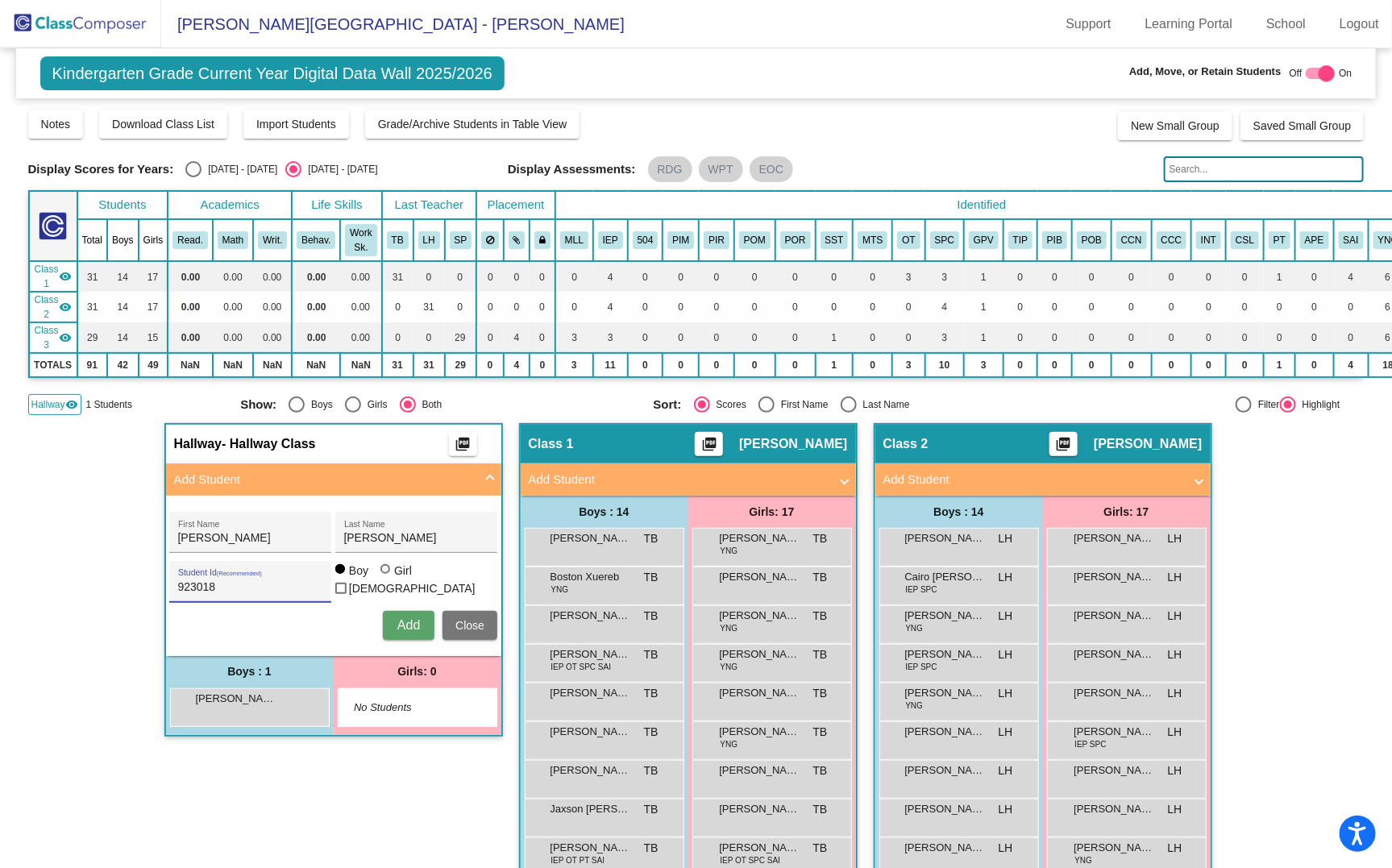
click at [381, 574] on div at bounding box center [385, 569] width 10 height 10
click at [386, 578] on input "Girl" at bounding box center [386, 577] width 1 height 1
radio input "true"
click at [412, 626] on span "Add" at bounding box center [408, 625] width 23 height 14
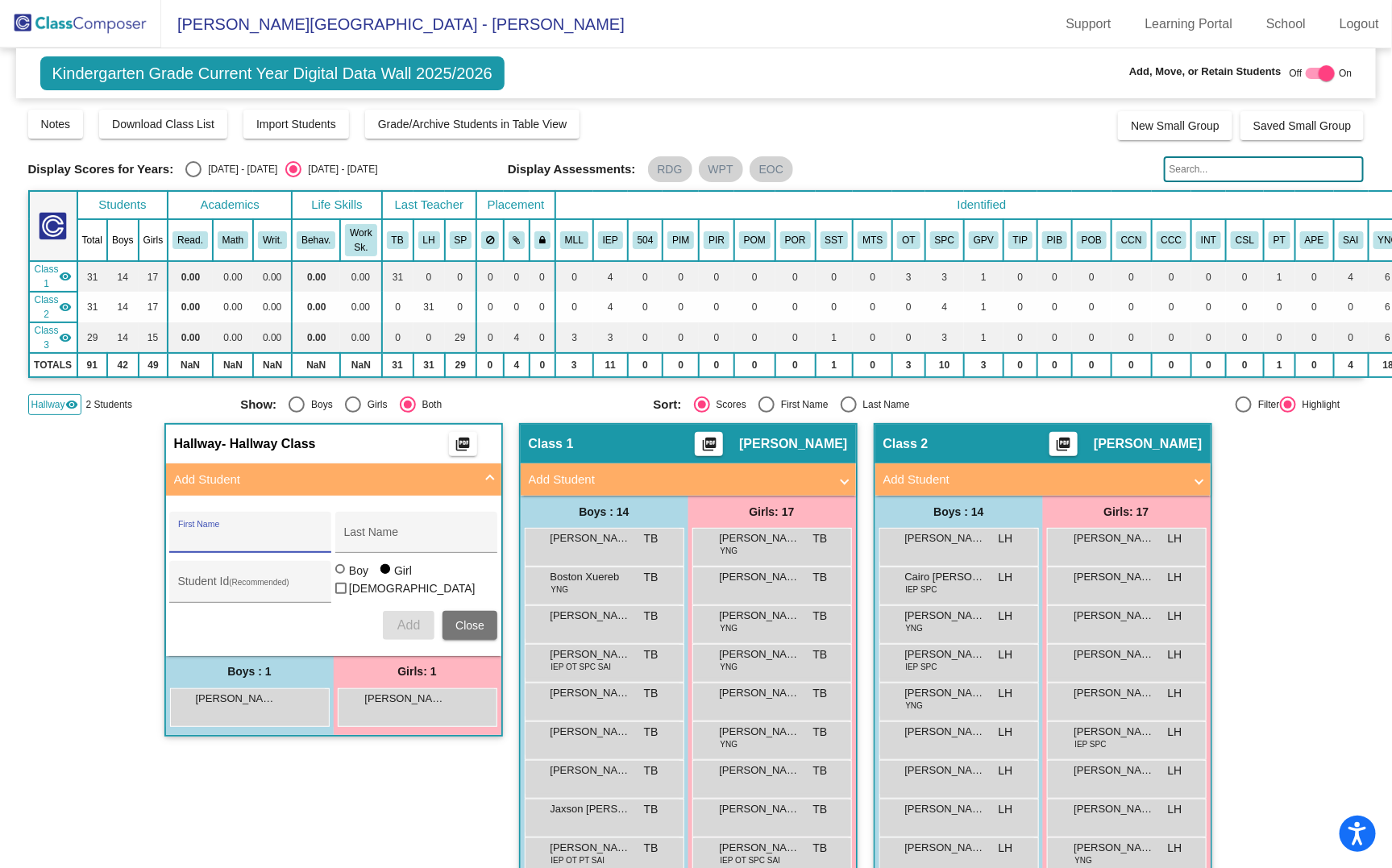
click at [464, 632] on button "Close" at bounding box center [470, 626] width 55 height 29
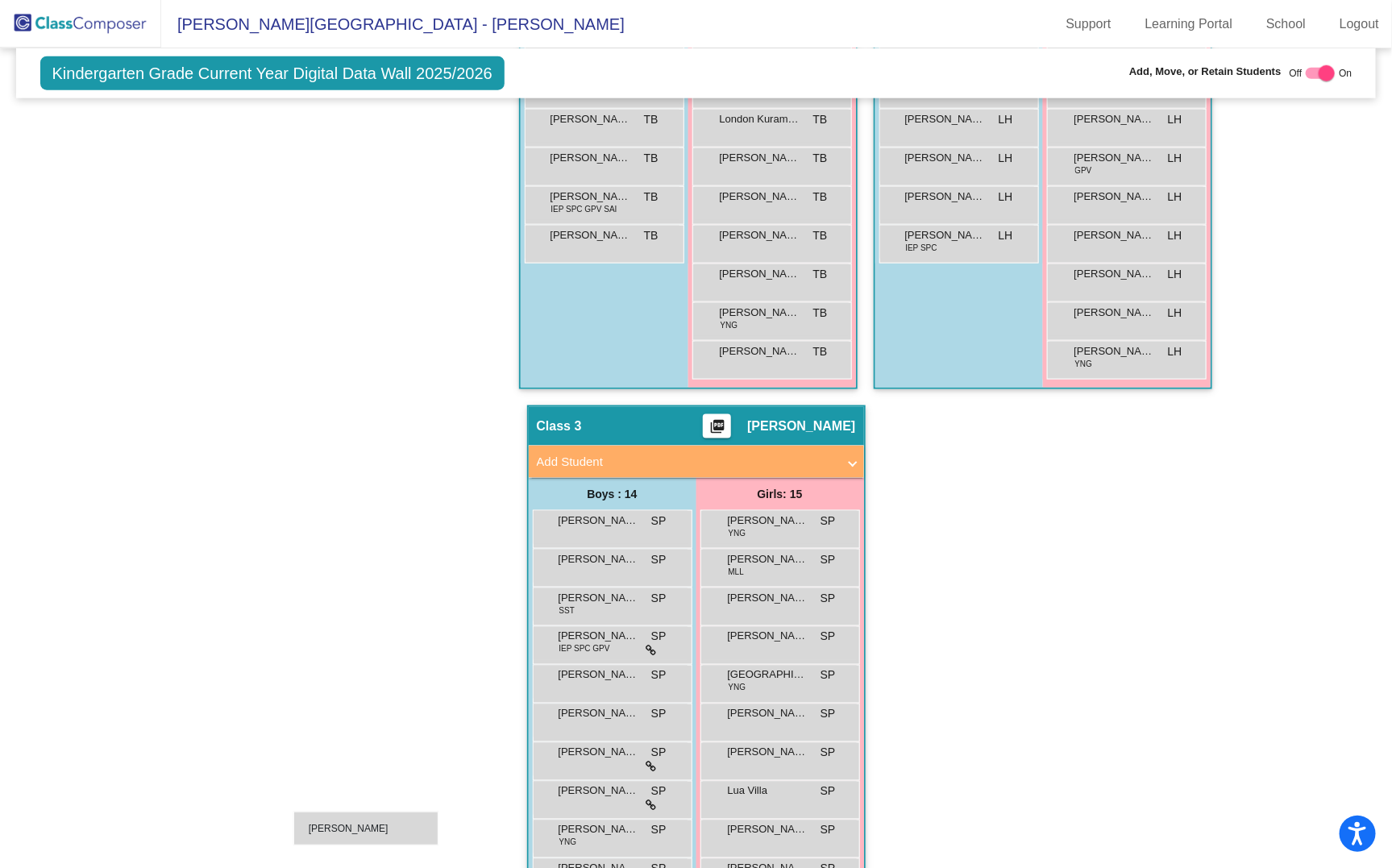
scroll to position [818, 0]
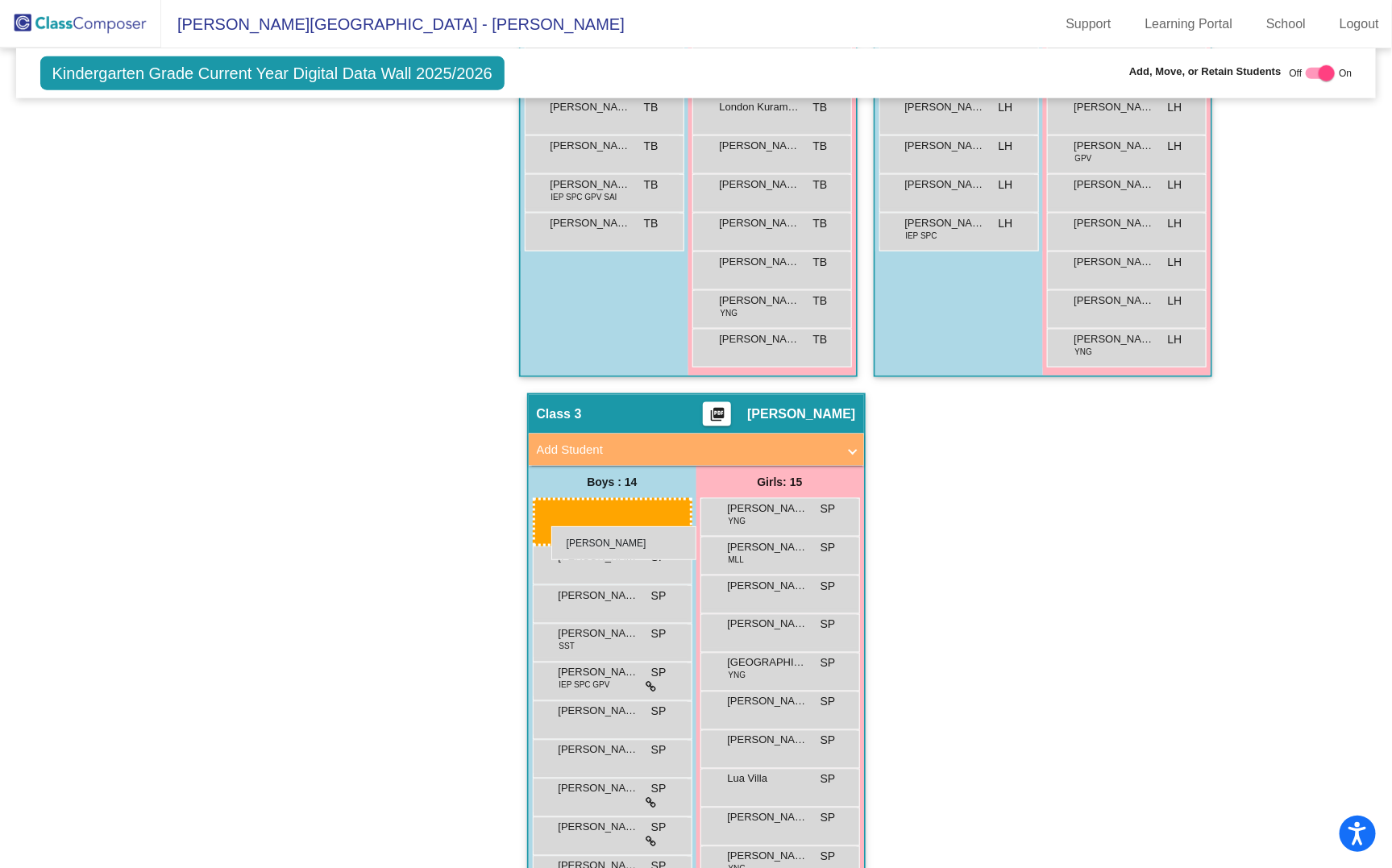
drag, startPoint x: 254, startPoint y: 546, endPoint x: 551, endPoint y: 527, distance: 297.6
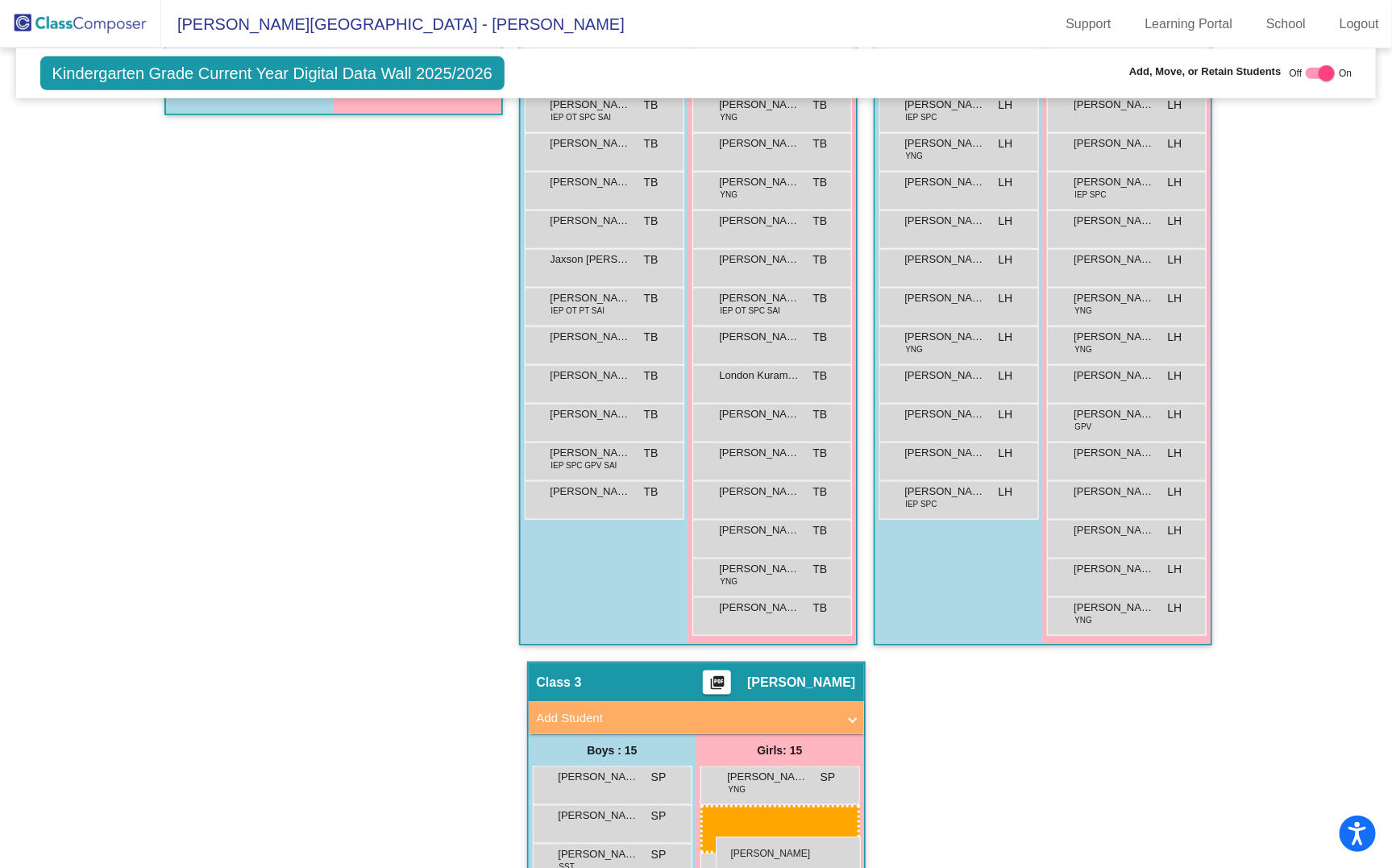
scroll to position [568, 0]
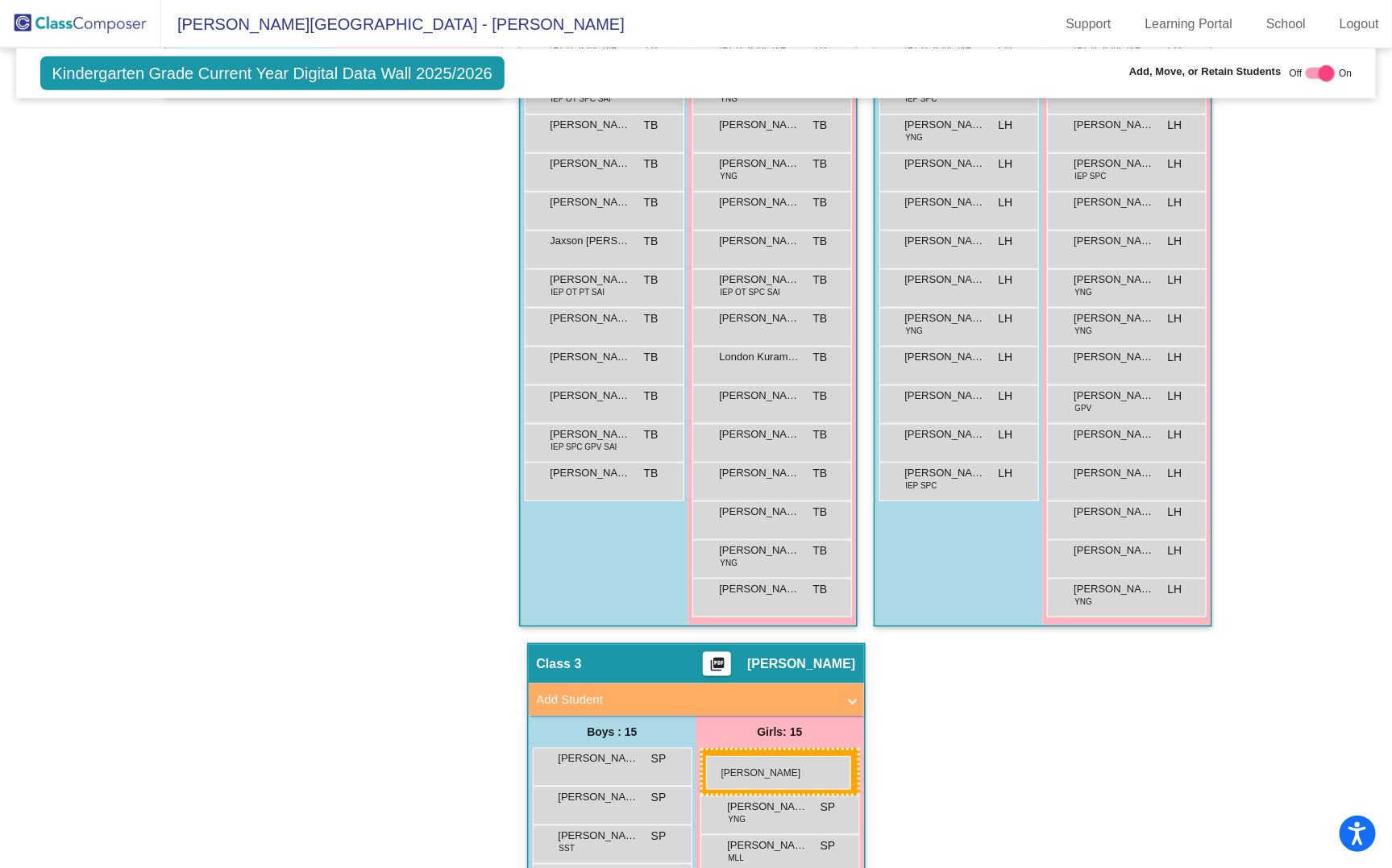
drag, startPoint x: 412, startPoint y: 263, endPoint x: 706, endPoint y: 756, distance: 574.0
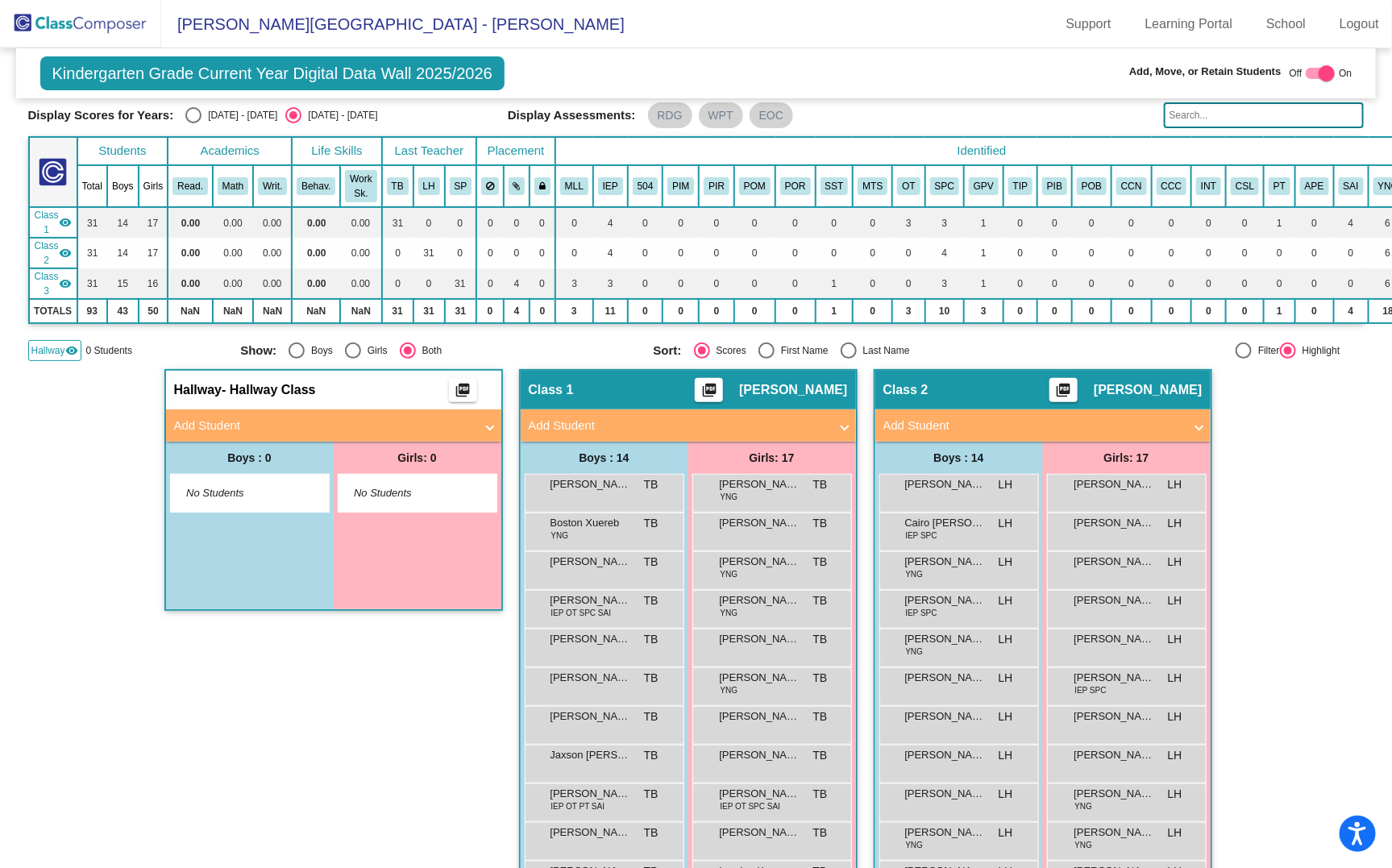
scroll to position [57, 0]
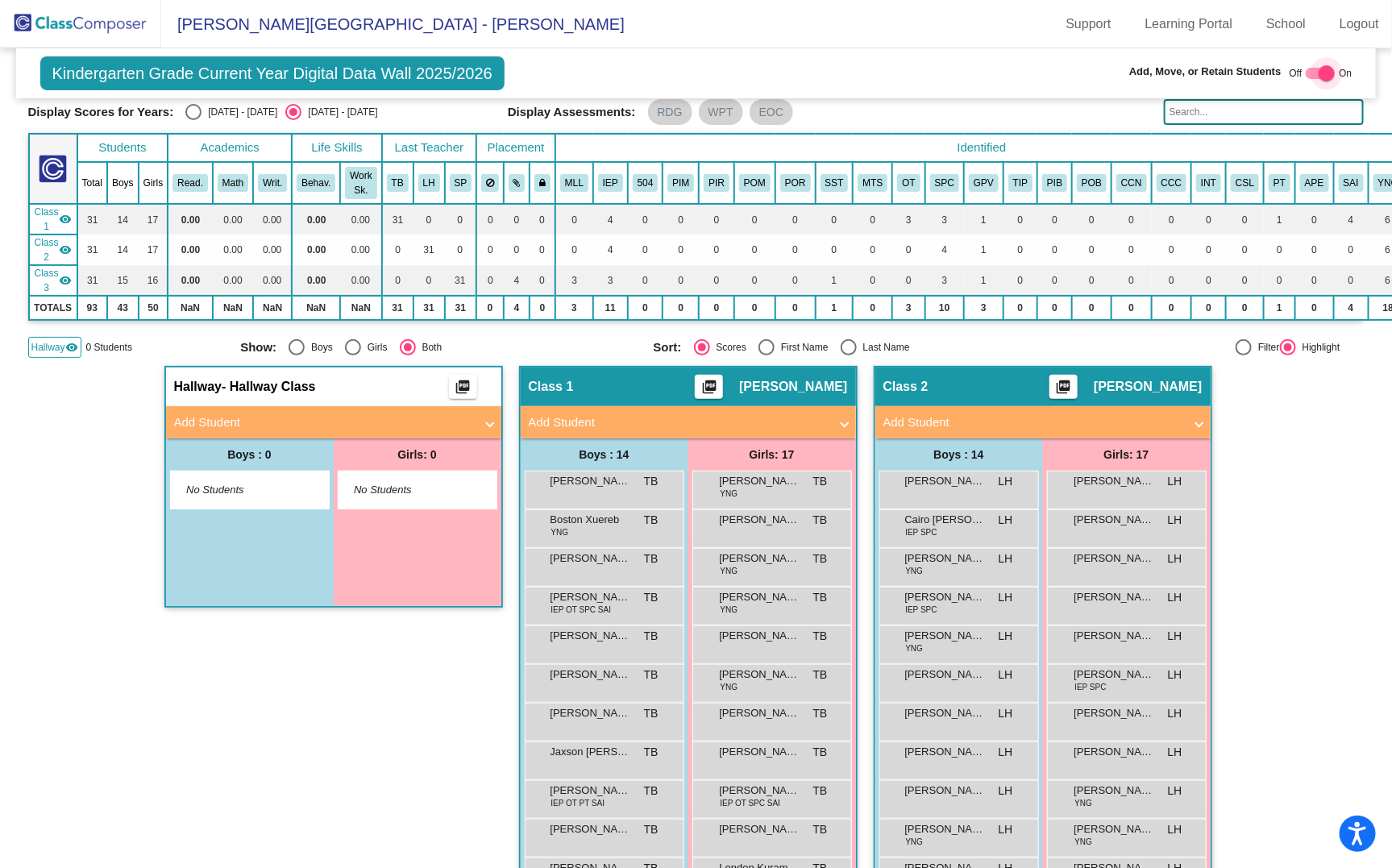
click at [1319, 75] on div at bounding box center [1326, 73] width 16 height 16
checkbox input "false"
